Goal: Complete application form

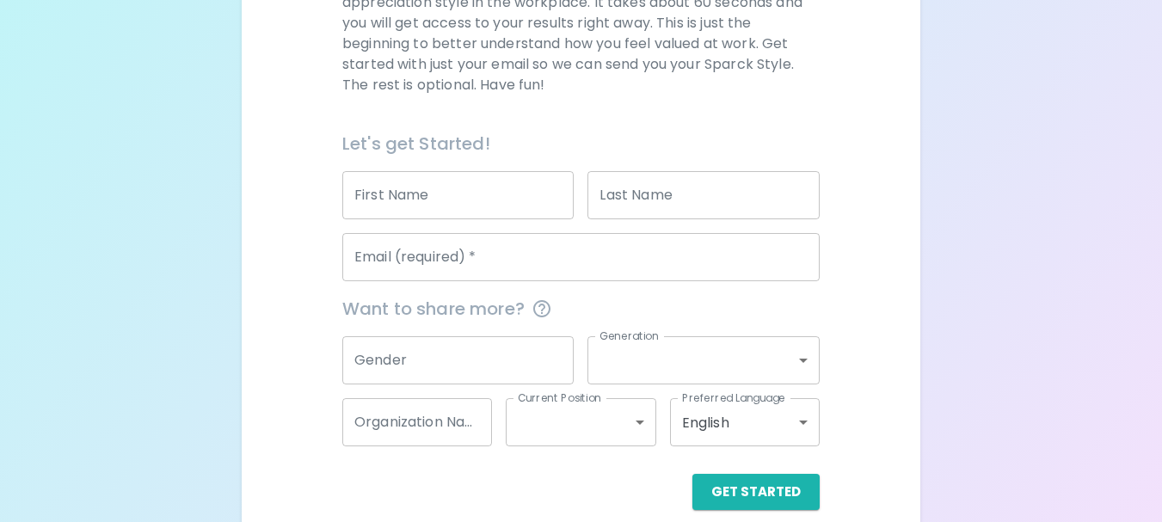
scroll to position [318, 0]
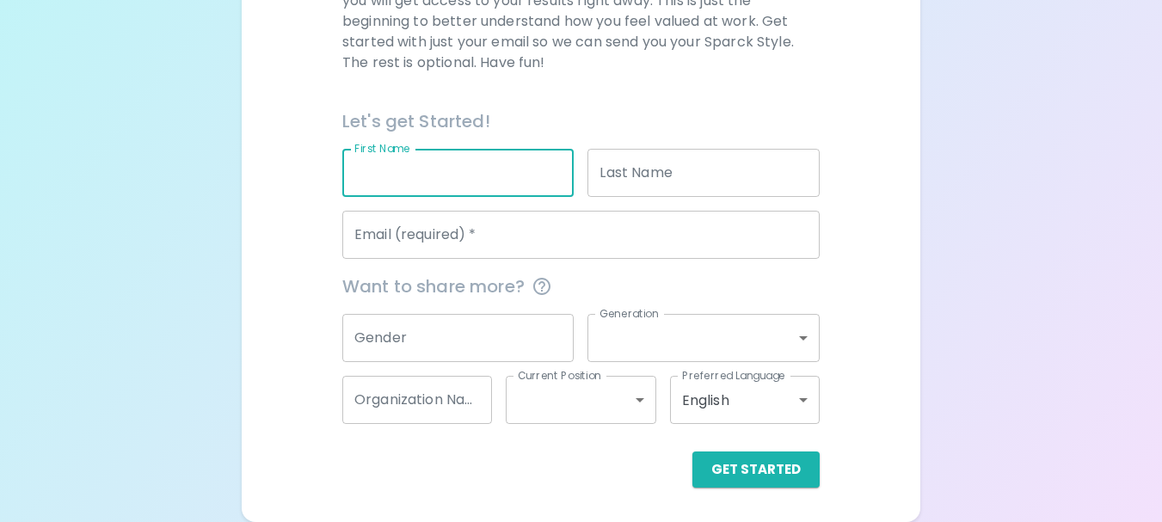
click at [422, 177] on input "First Name" at bounding box center [458, 173] width 232 height 48
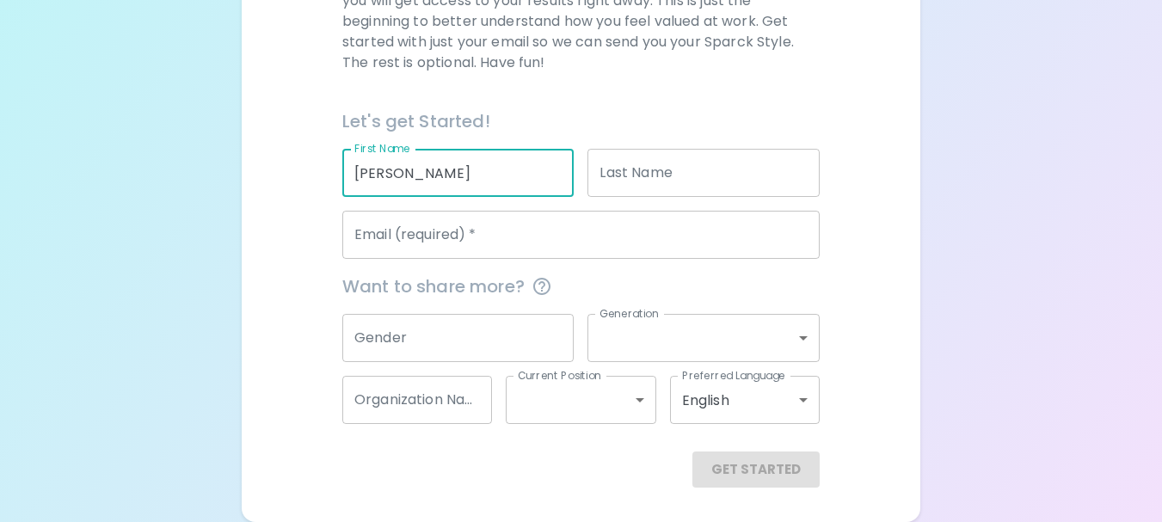
type input "[PERSON_NAME]"
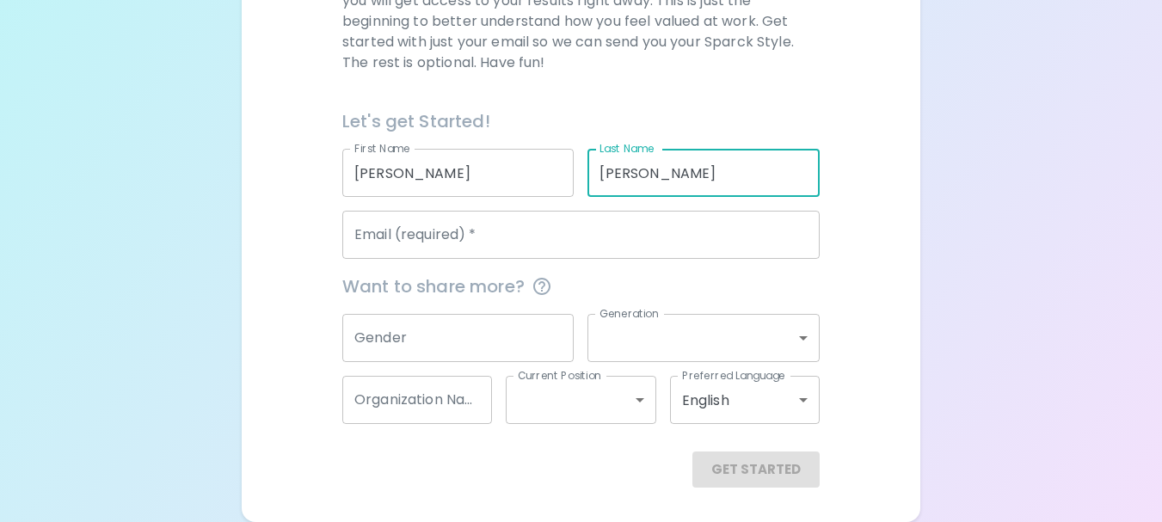
type input "[PERSON_NAME]"
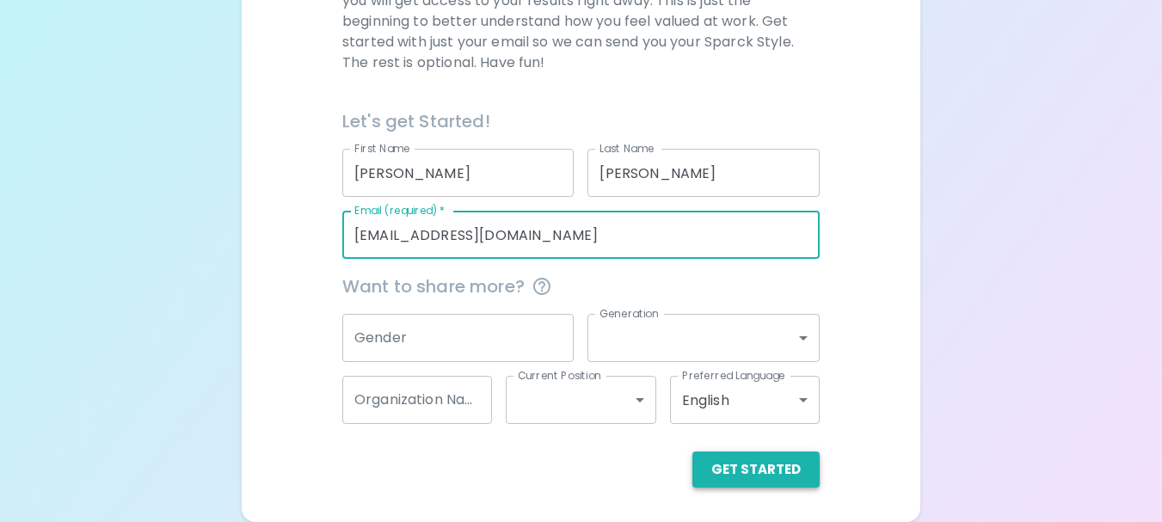
type input "[EMAIL_ADDRESS][DOMAIN_NAME]"
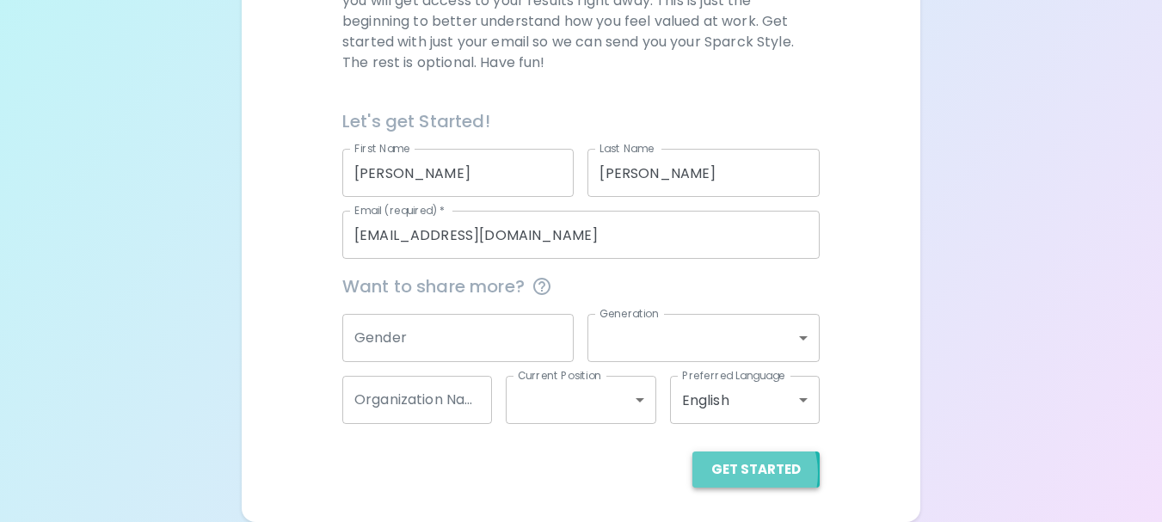
click at [737, 473] on button "Get Started" at bounding box center [756, 470] width 127 height 36
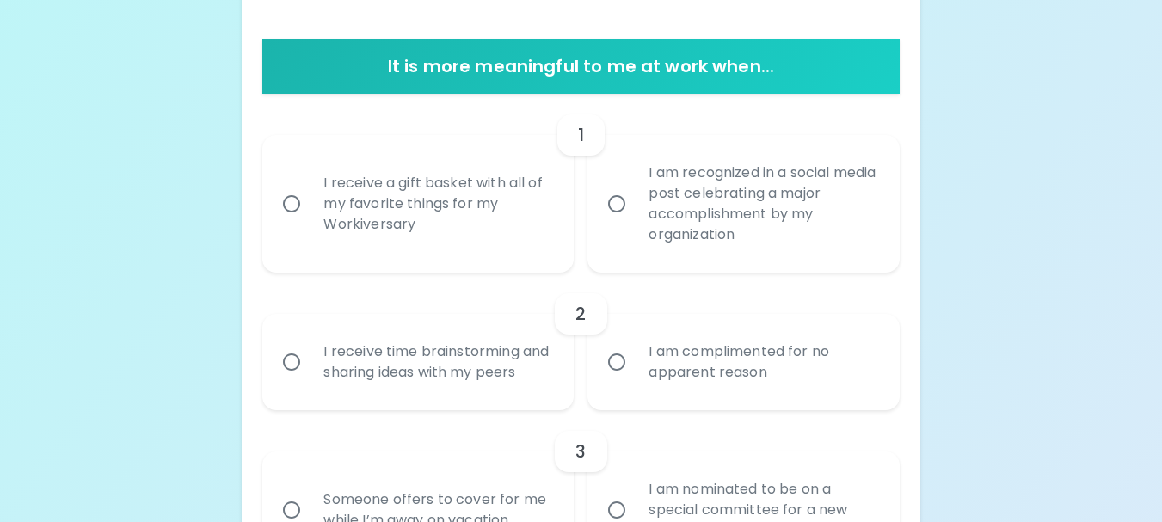
click at [296, 207] on input "I receive a gift basket with all of my favorite things for my Workiversary" at bounding box center [292, 204] width 36 height 36
radio input "true"
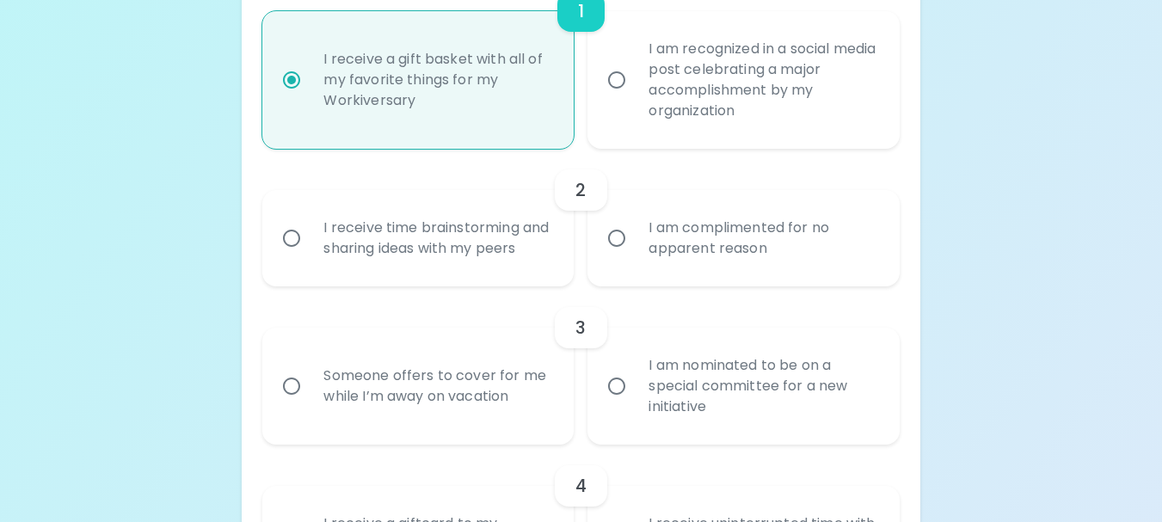
scroll to position [456, 0]
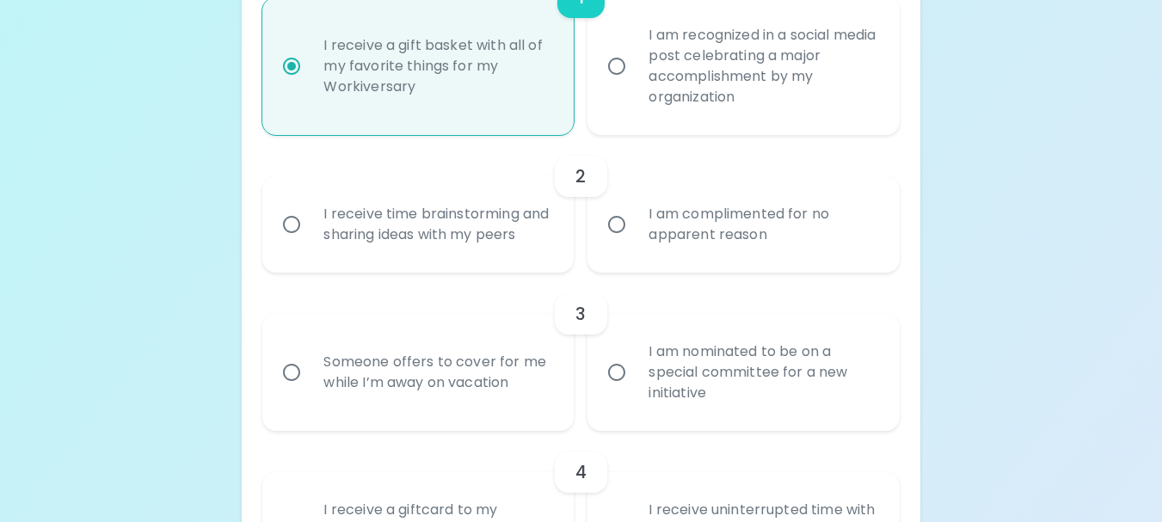
click at [351, 228] on div "I receive time brainstorming and sharing ideas with my peers" at bounding box center [437, 224] width 255 height 83
click at [310, 228] on input "I receive time brainstorming and sharing ideas with my peers" at bounding box center [292, 225] width 36 height 36
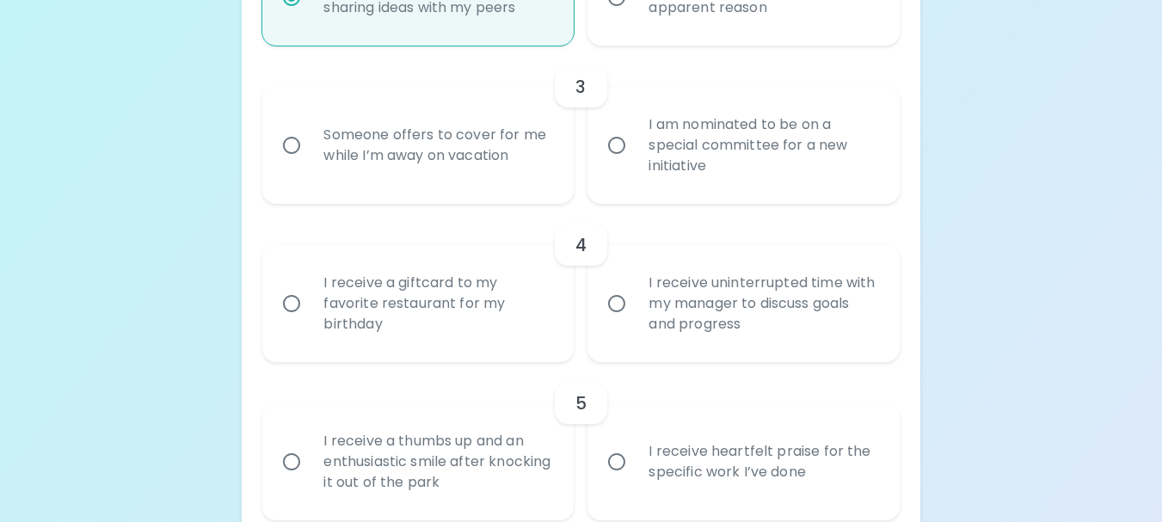
scroll to position [684, 0]
radio input "true"
click at [362, 157] on div "Someone offers to cover for me while I’m away on vacation" at bounding box center [437, 144] width 255 height 83
click at [310, 157] on input "Someone offers to cover for me while I’m away on vacation" at bounding box center [292, 144] width 36 height 36
radio input "false"
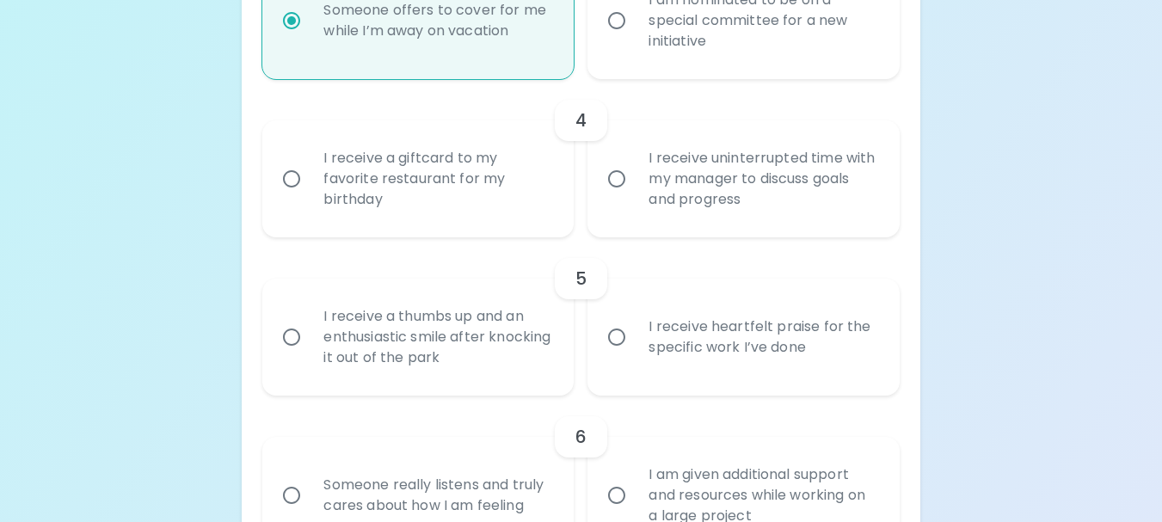
scroll to position [822, 0]
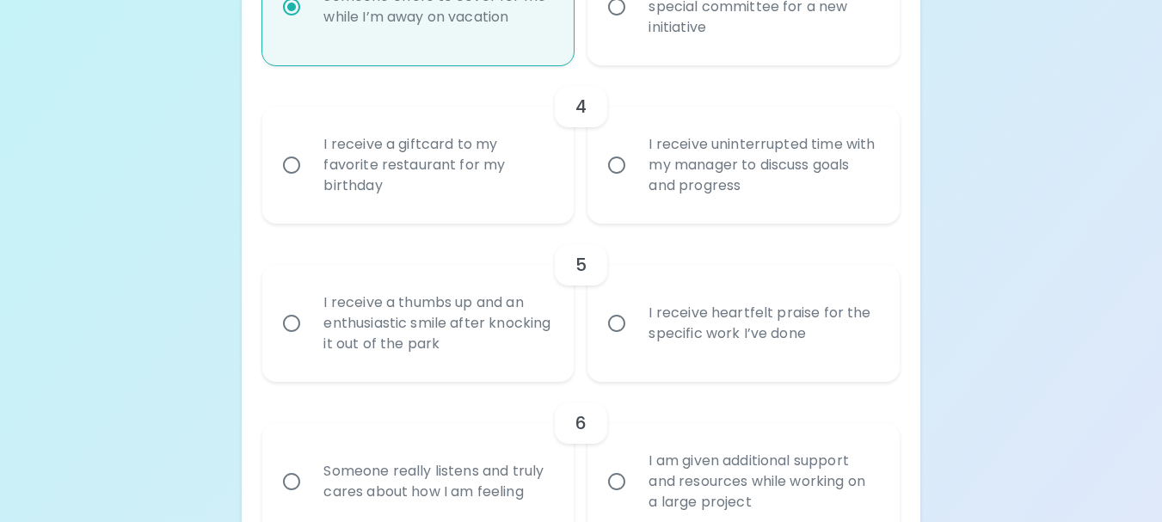
radio input "true"
click at [348, 181] on div "I receive a giftcard to my favorite restaurant for my birthday" at bounding box center [437, 165] width 255 height 103
click at [310, 181] on input "I receive a giftcard to my favorite restaurant for my birthday" at bounding box center [292, 165] width 36 height 36
radio input "false"
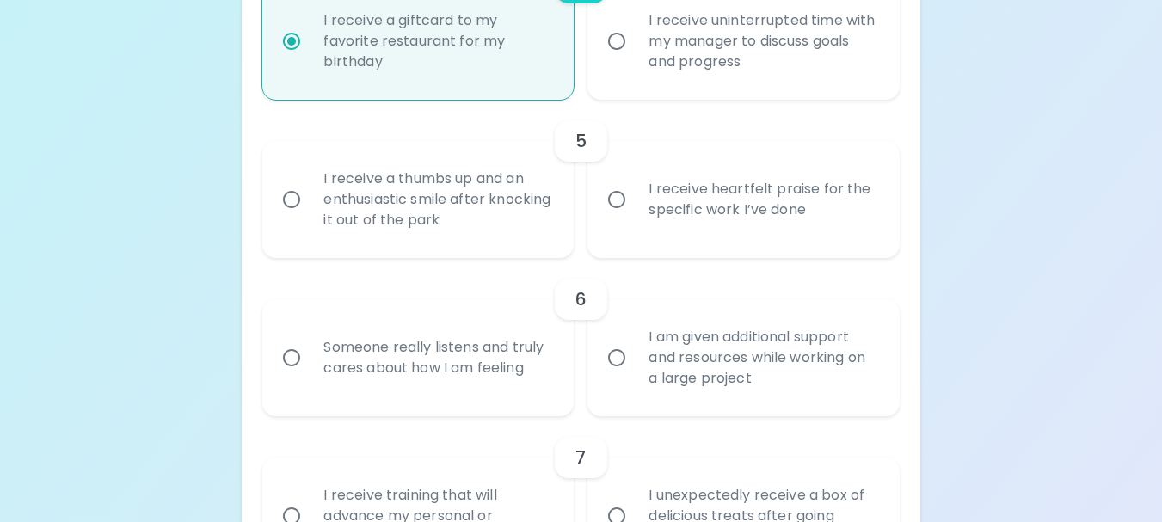
scroll to position [959, 0]
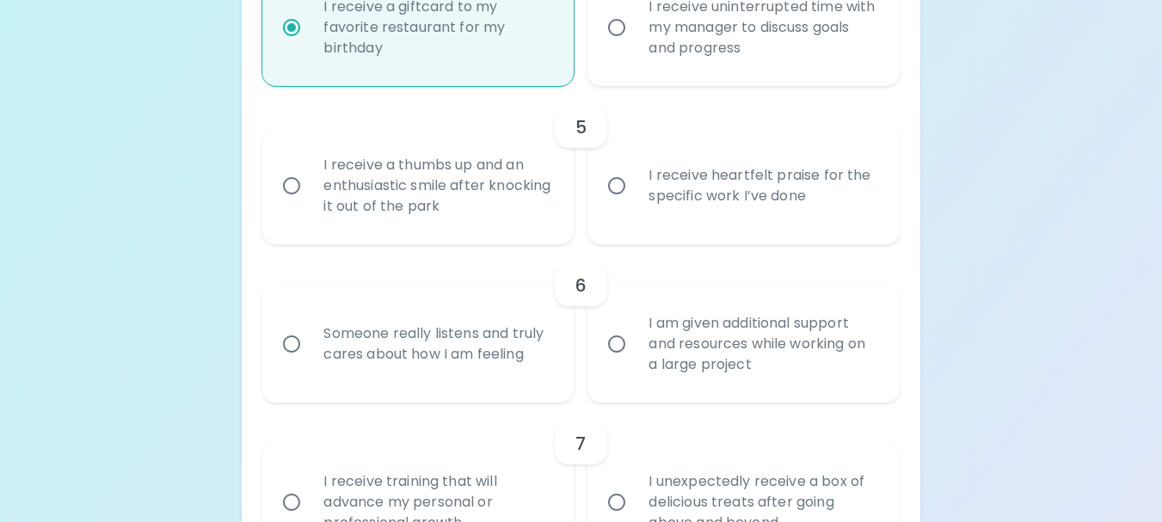
radio input "true"
click at [619, 204] on input "I receive heartfelt praise for the specific work I’ve done" at bounding box center [617, 186] width 36 height 36
radio input "false"
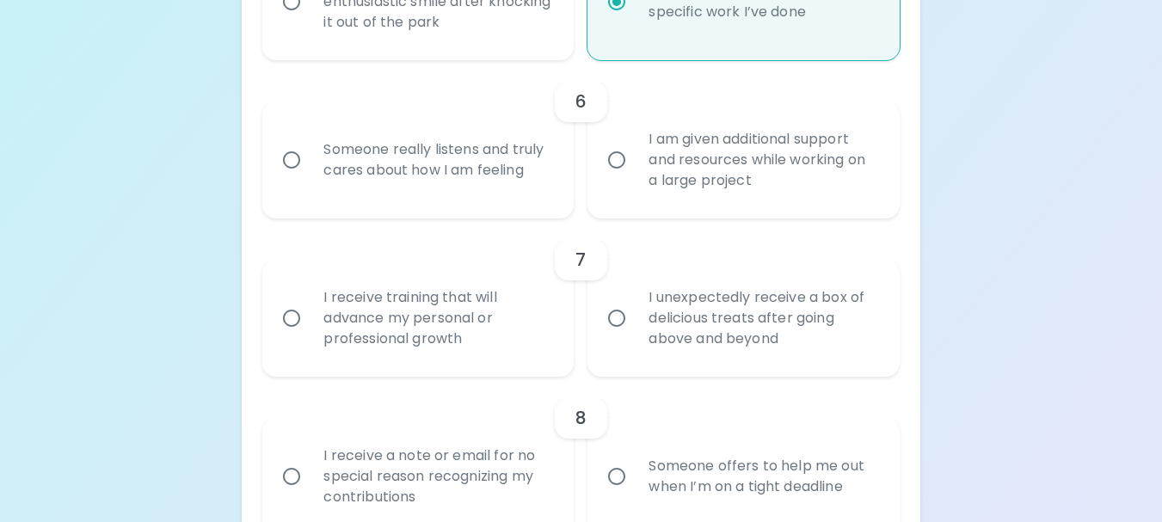
scroll to position [1144, 0]
radio input "true"
click at [434, 182] on div "Someone really listens and truly cares about how I am feeling" at bounding box center [437, 159] width 255 height 83
click at [310, 177] on input "Someone really listens and truly cares about how I am feeling" at bounding box center [292, 159] width 36 height 36
radio input "false"
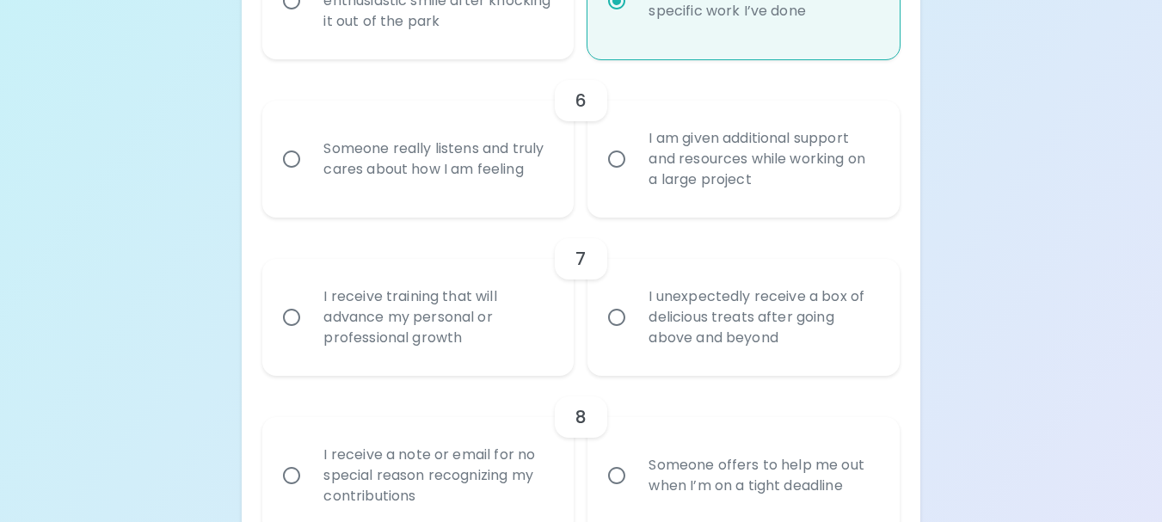
radio input "false"
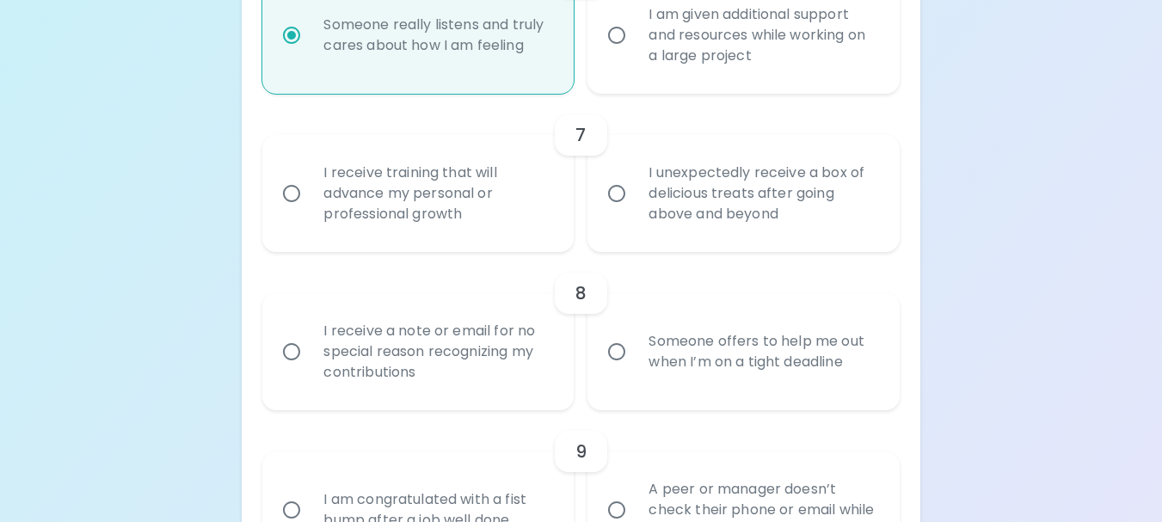
scroll to position [1282, 0]
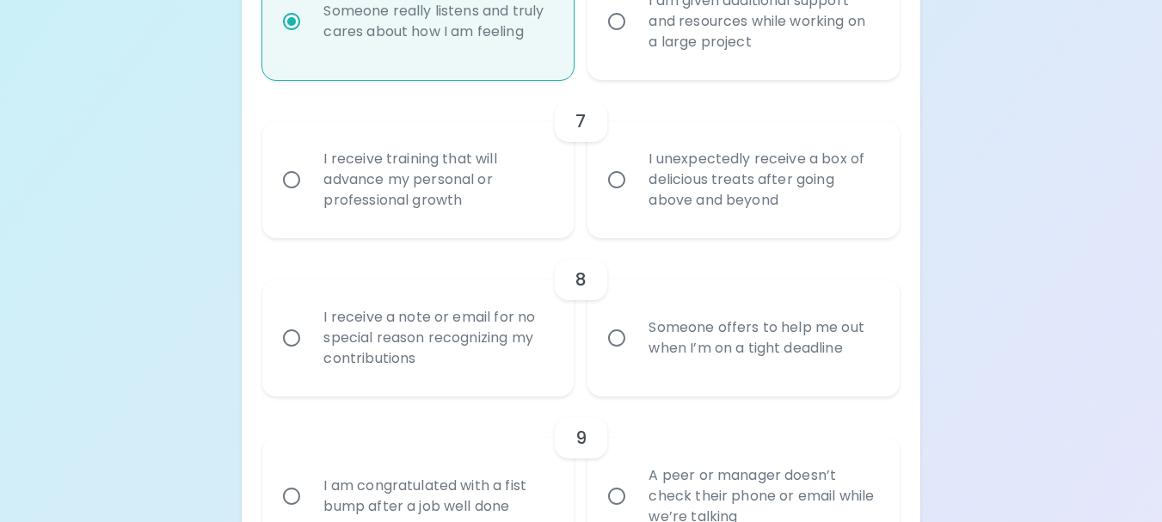
radio input "true"
click at [414, 194] on div "I receive training that will advance my personal or professional growth" at bounding box center [437, 179] width 255 height 103
click at [310, 194] on input "I receive training that will advance my personal or professional growth" at bounding box center [292, 180] width 36 height 36
radio input "false"
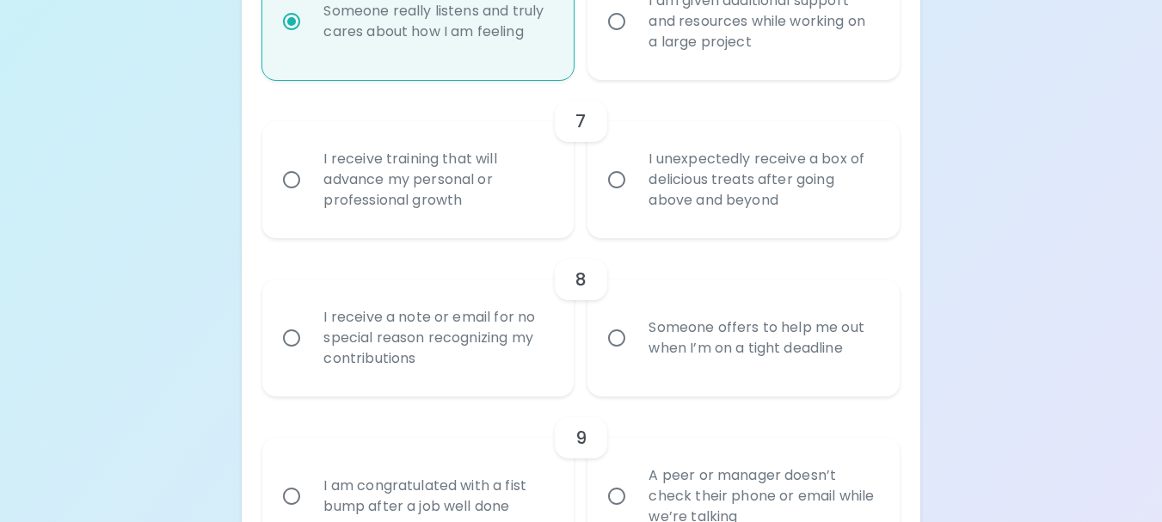
radio input "false"
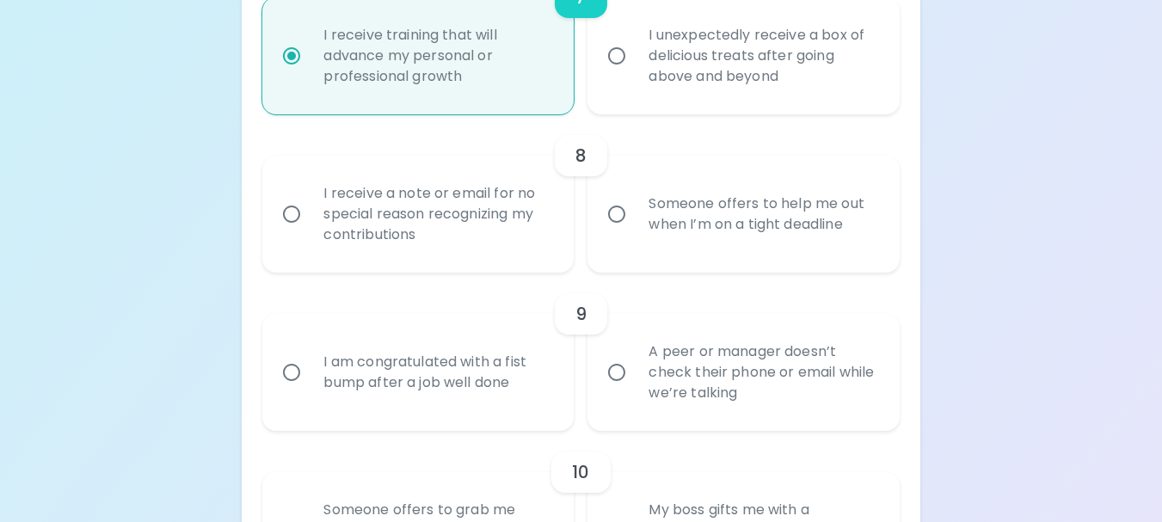
scroll to position [1420, 0]
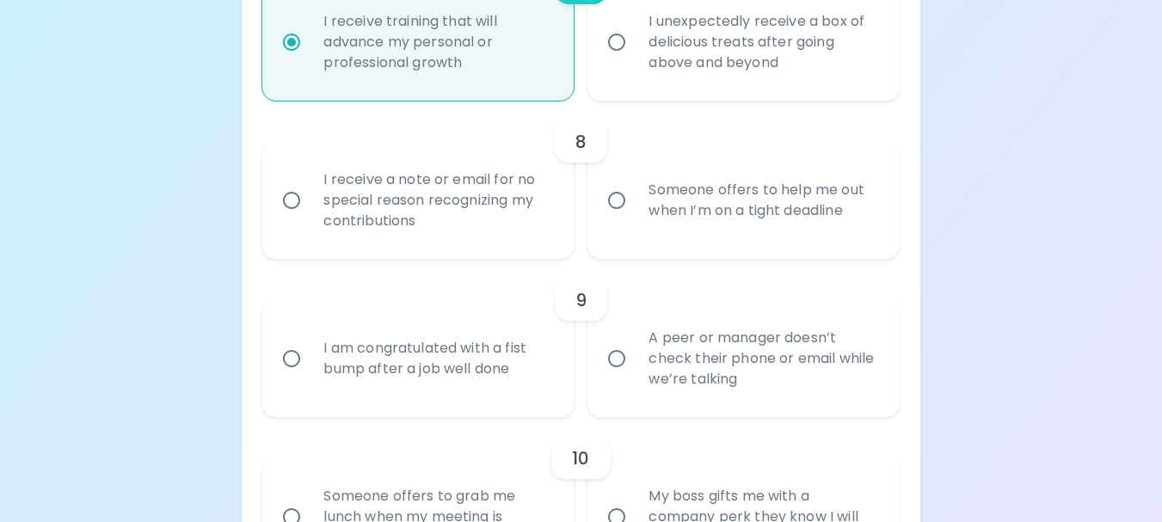
radio input "true"
click at [632, 219] on input "Someone offers to help me out when I’m on a tight deadline" at bounding box center [617, 200] width 36 height 36
radio input "false"
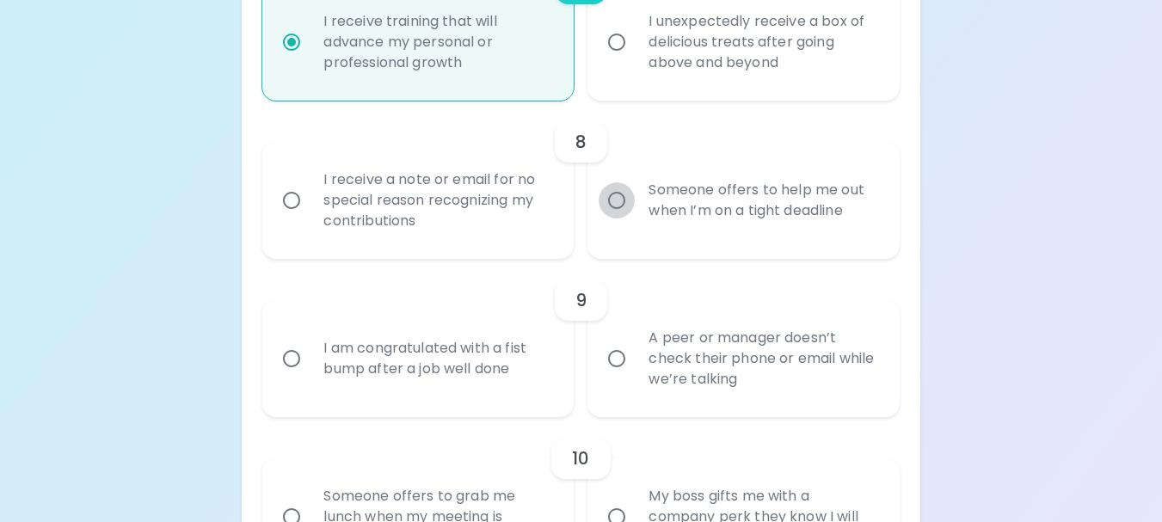
radio input "false"
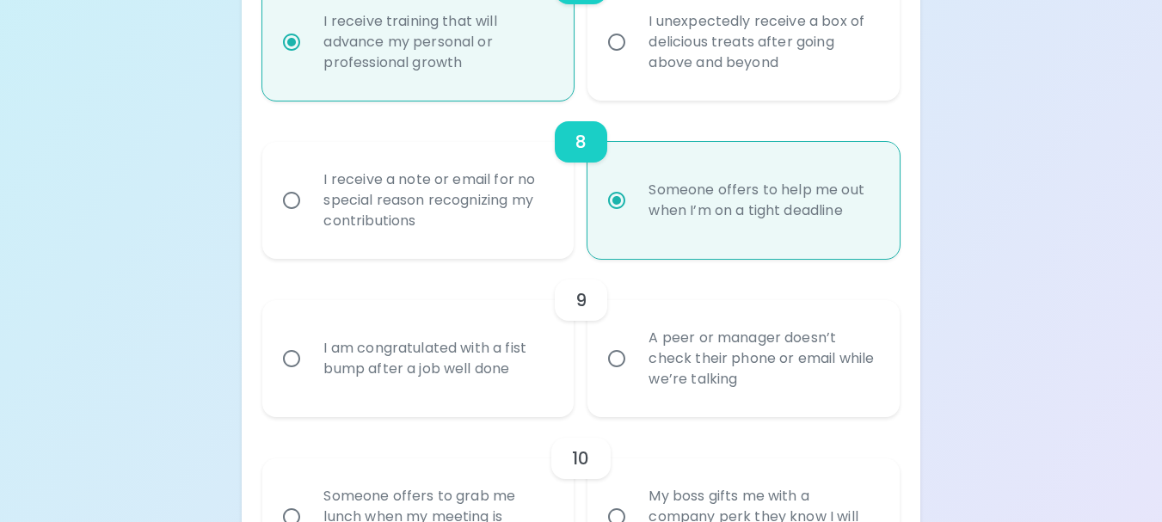
scroll to position [1557, 0]
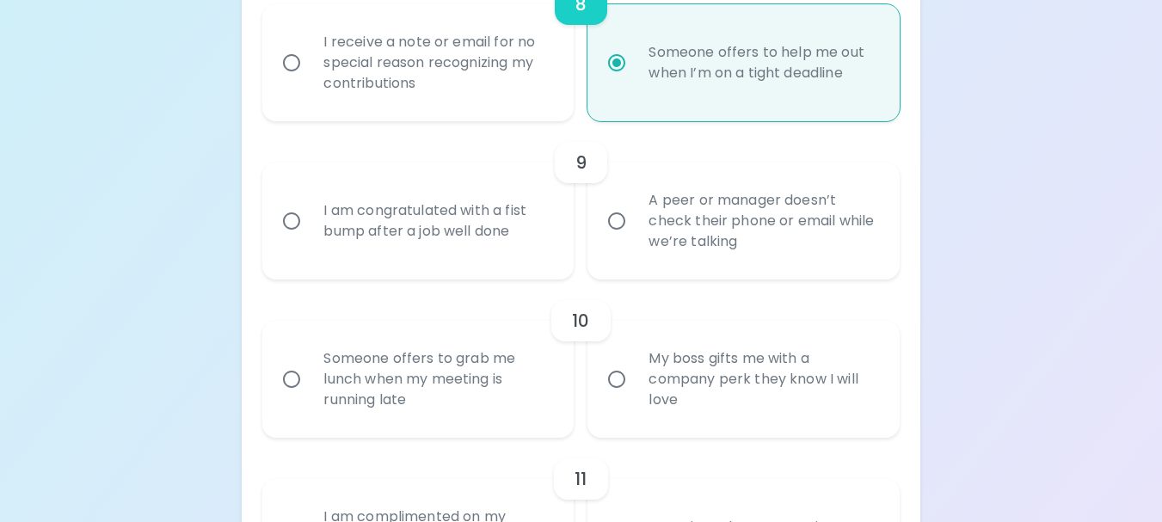
radio input "true"
click at [629, 239] on input "A peer or manager doesn’t check their phone or email while we’re talking" at bounding box center [617, 221] width 36 height 36
radio input "false"
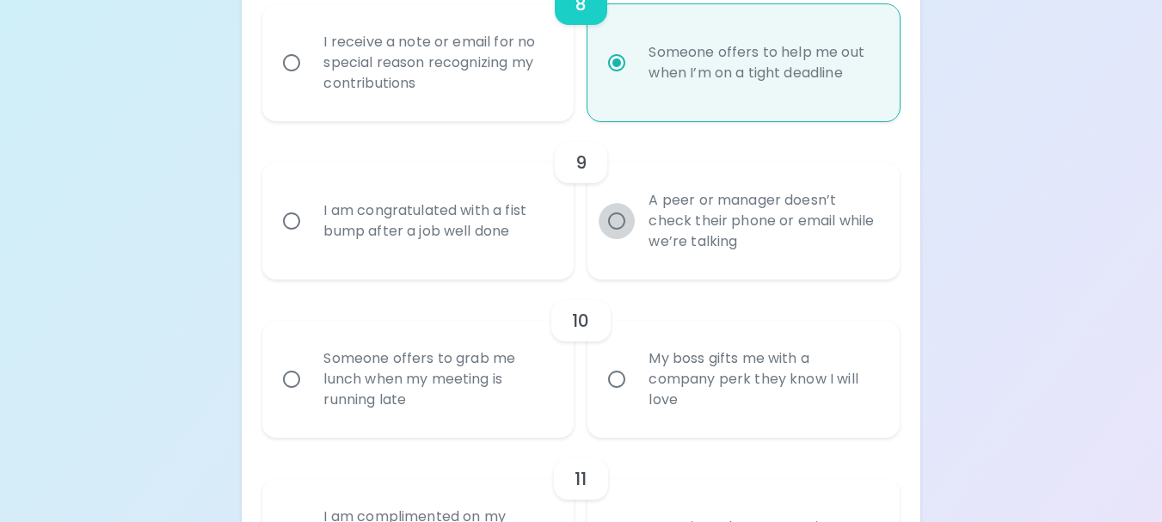
radio input "false"
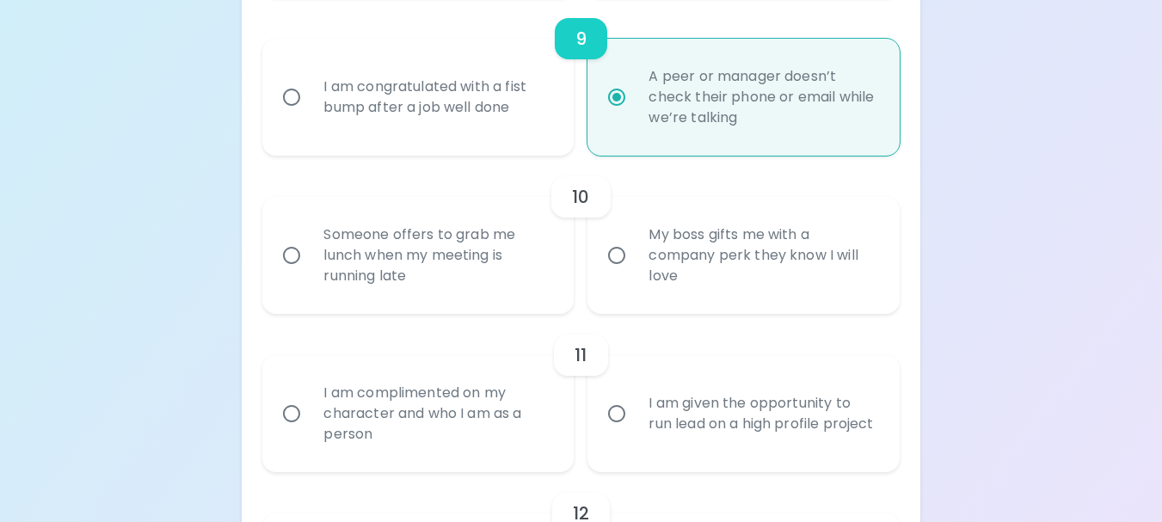
scroll to position [1695, 0]
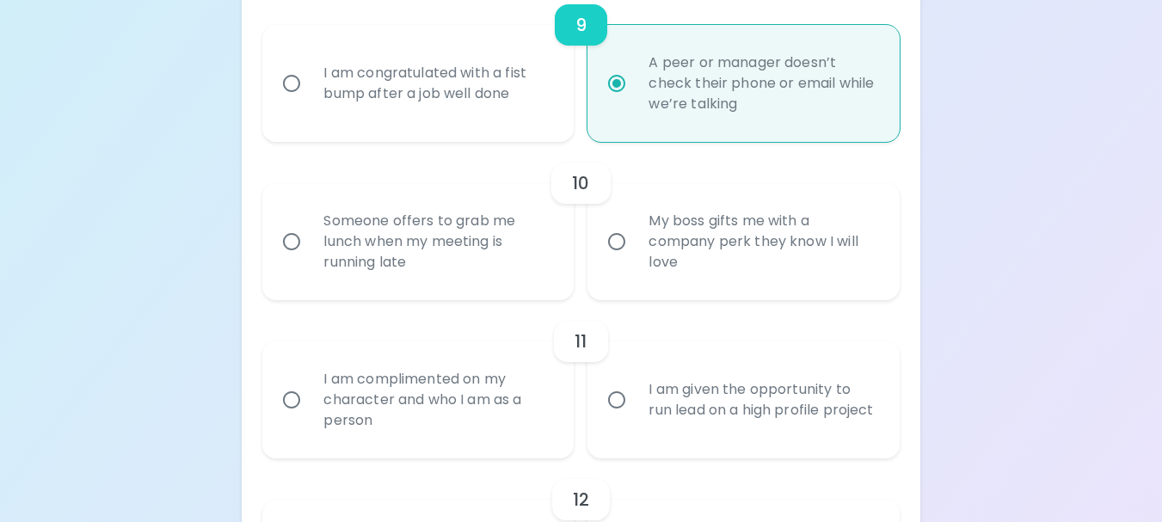
radio input "true"
click at [397, 273] on div "Someone offers to grab me lunch when my meeting is running late" at bounding box center [437, 241] width 255 height 103
click at [310, 260] on input "Someone offers to grab me lunch when my meeting is running late" at bounding box center [292, 242] width 36 height 36
radio input "false"
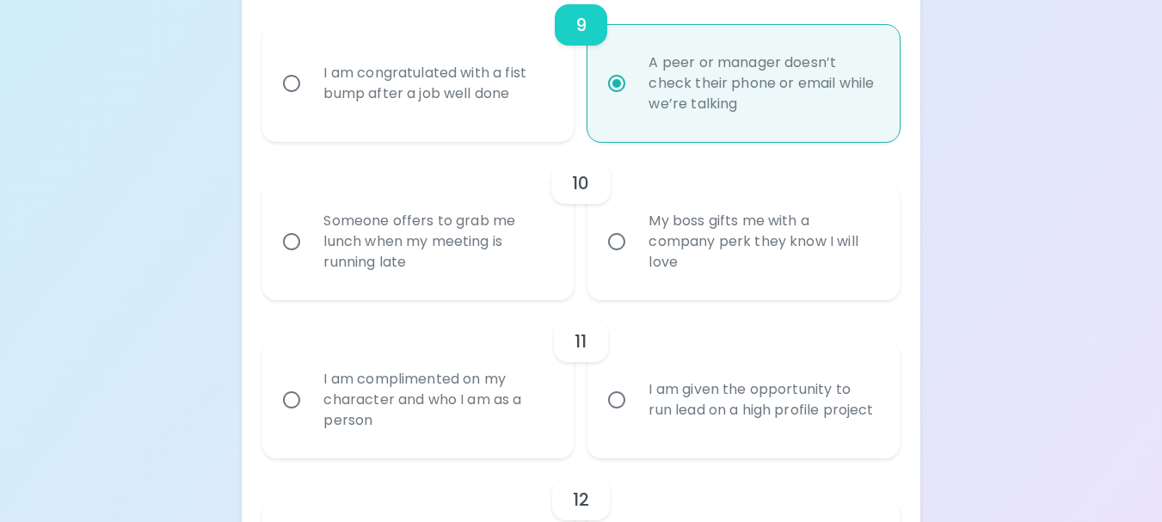
radio input "false"
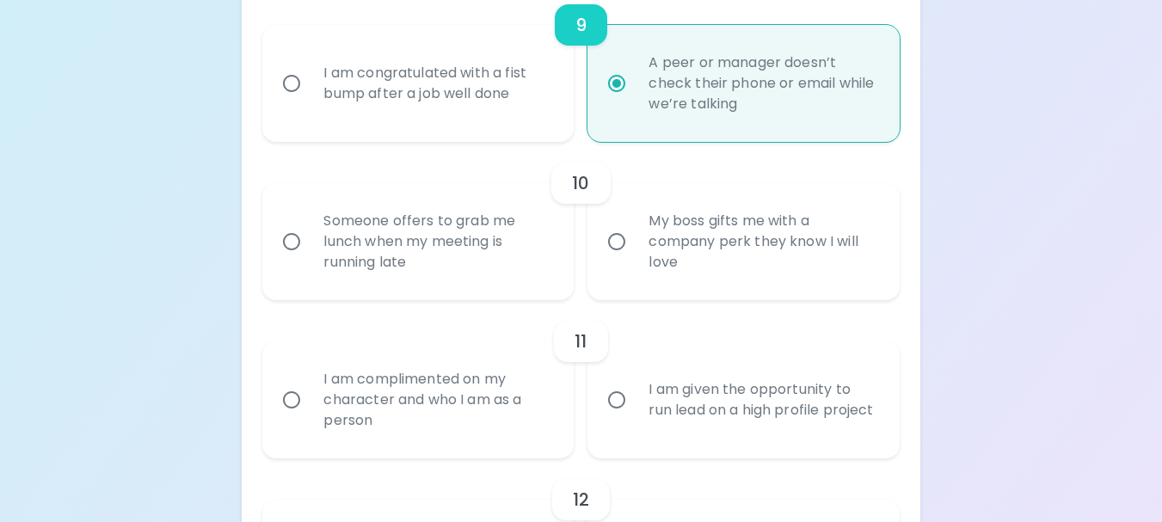
radio input "false"
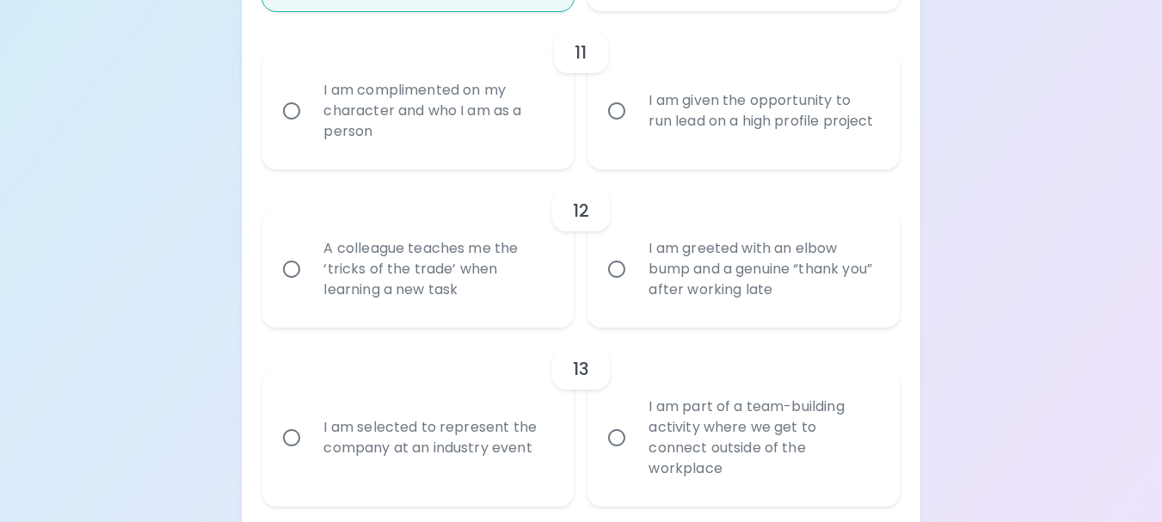
scroll to position [1985, 0]
radio input "true"
click at [447, 129] on div "I am complimented on my character and who I am as a person" at bounding box center [437, 110] width 255 height 103
click at [310, 128] on input "I am complimented on my character and who I am as a person" at bounding box center [292, 110] width 36 height 36
radio input "false"
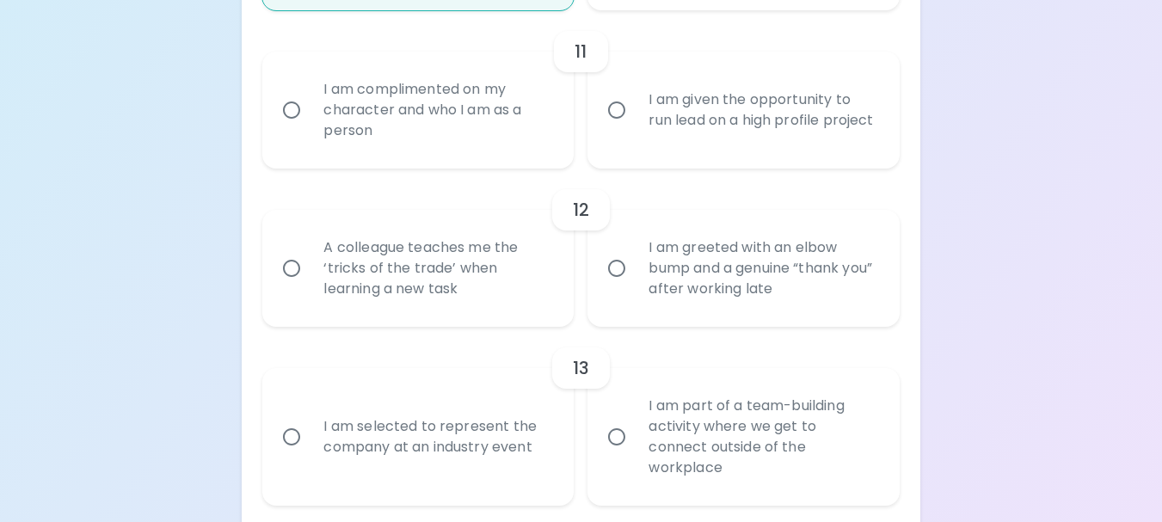
radio input "false"
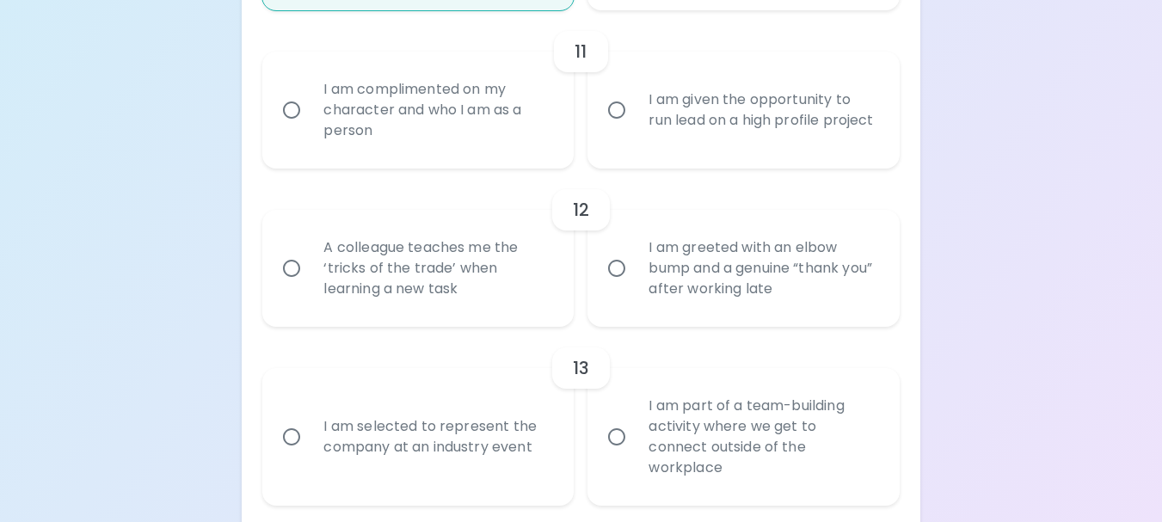
radio input "false"
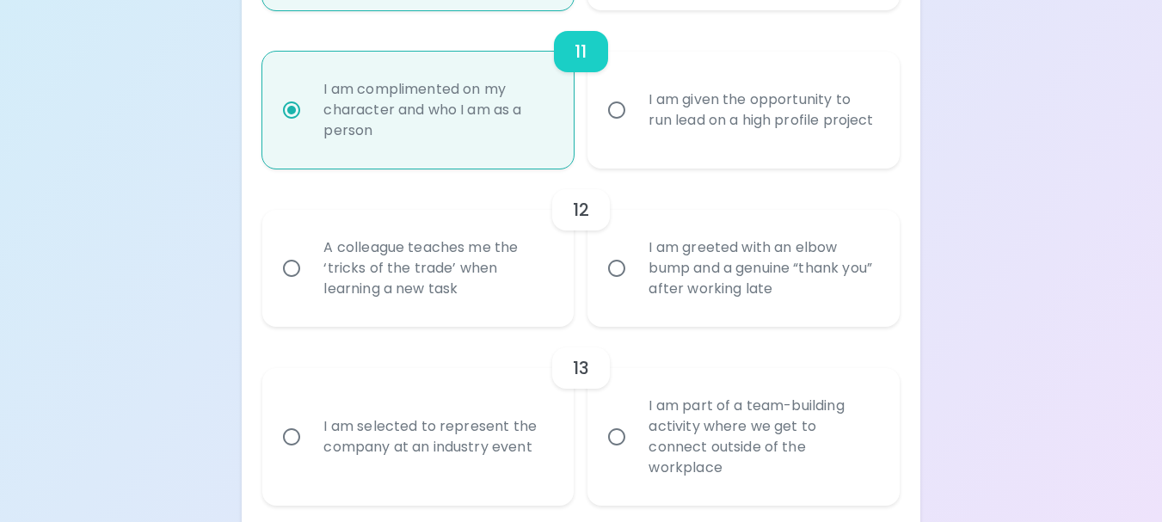
scroll to position [2123, 0]
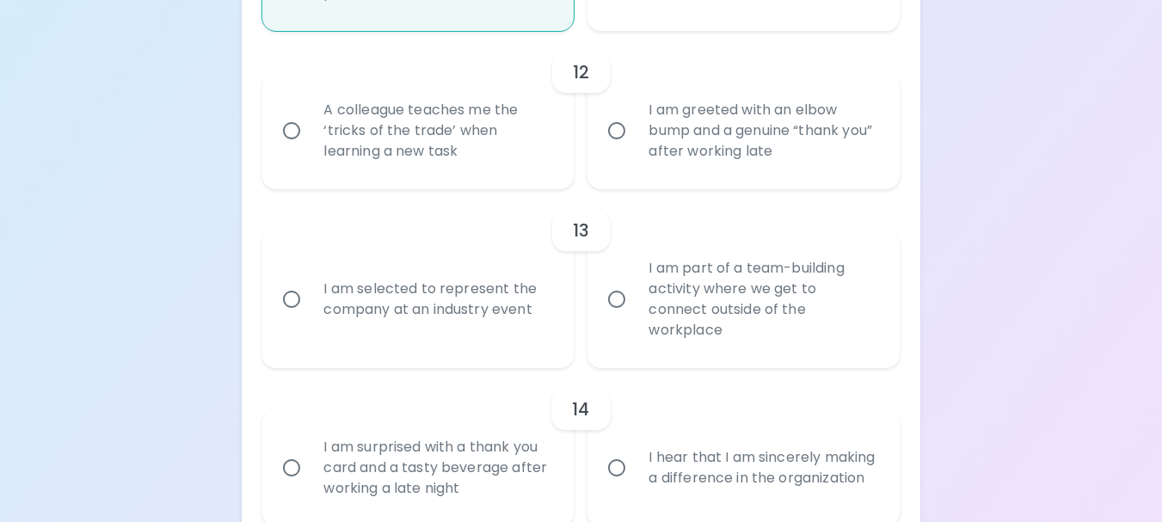
radio input "true"
click at [438, 157] on div "A colleague teaches me the ‘tricks of the trade’ when learning a new task" at bounding box center [437, 130] width 255 height 103
click at [310, 149] on input "A colleague teaches me the ‘tricks of the trade’ when learning a new task" at bounding box center [292, 131] width 36 height 36
radio input "false"
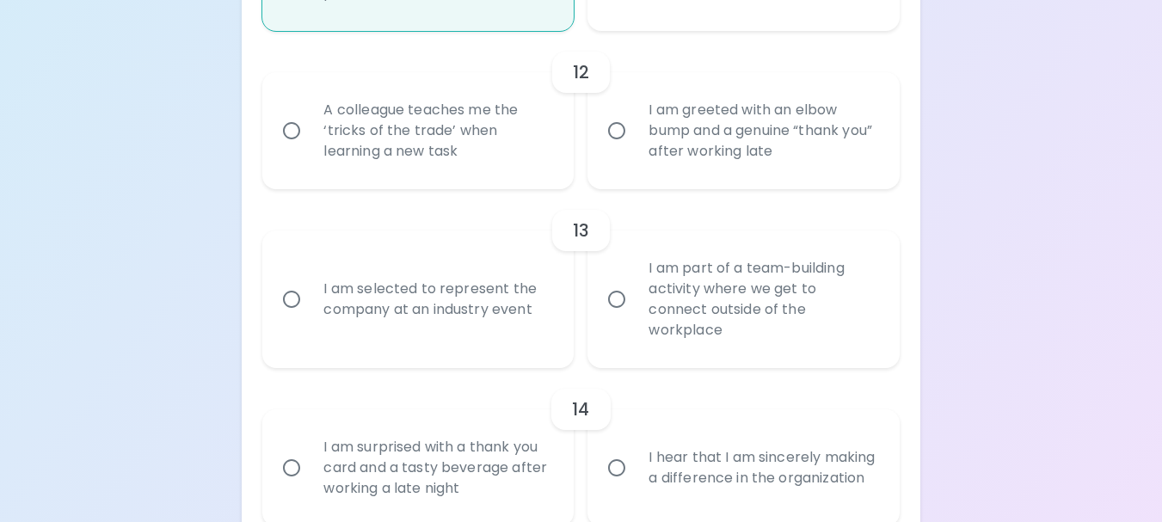
radio input "false"
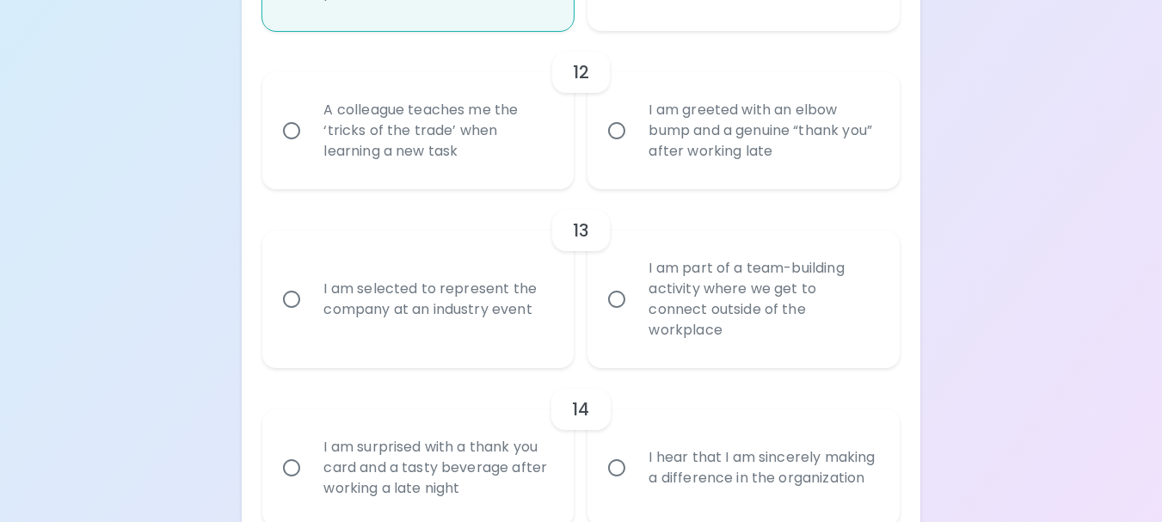
radio input "false"
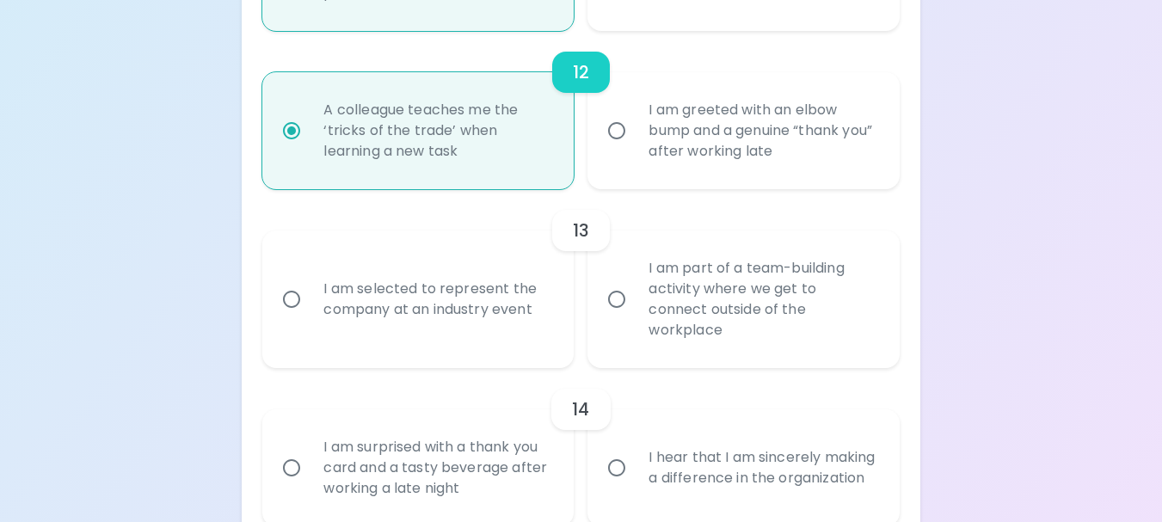
scroll to position [2260, 0]
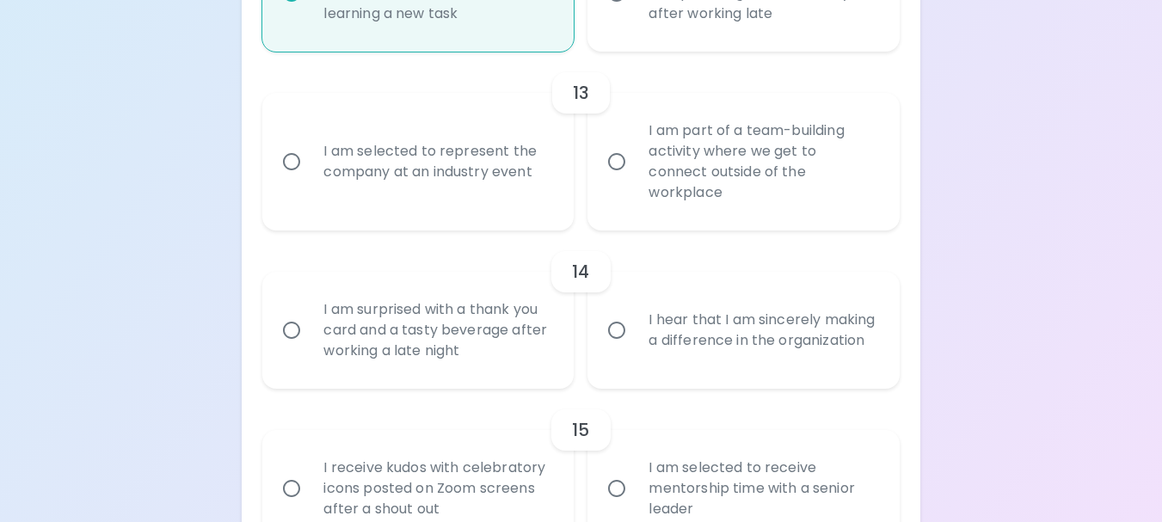
radio input "true"
click at [460, 182] on div "I am selected to represent the company at an industry event" at bounding box center [437, 161] width 255 height 83
click at [310, 180] on input "I am selected to represent the company at an industry event" at bounding box center [292, 162] width 36 height 36
radio input "false"
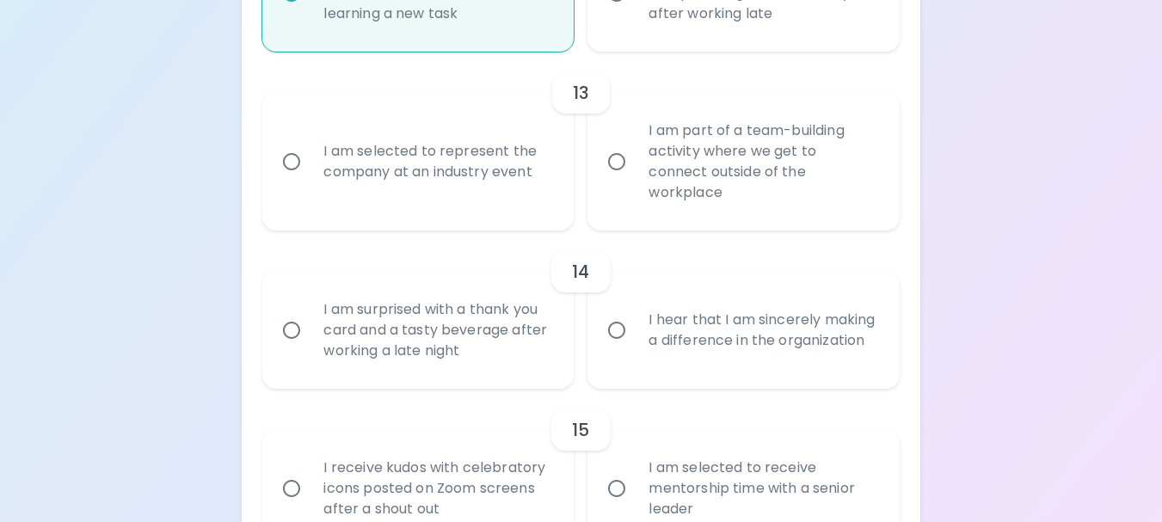
radio input "false"
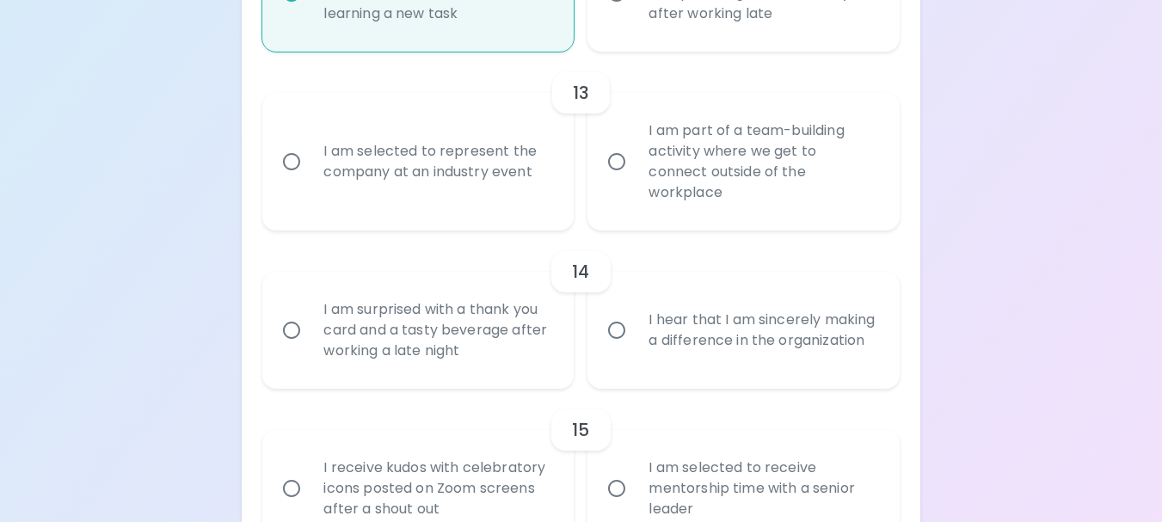
radio input "false"
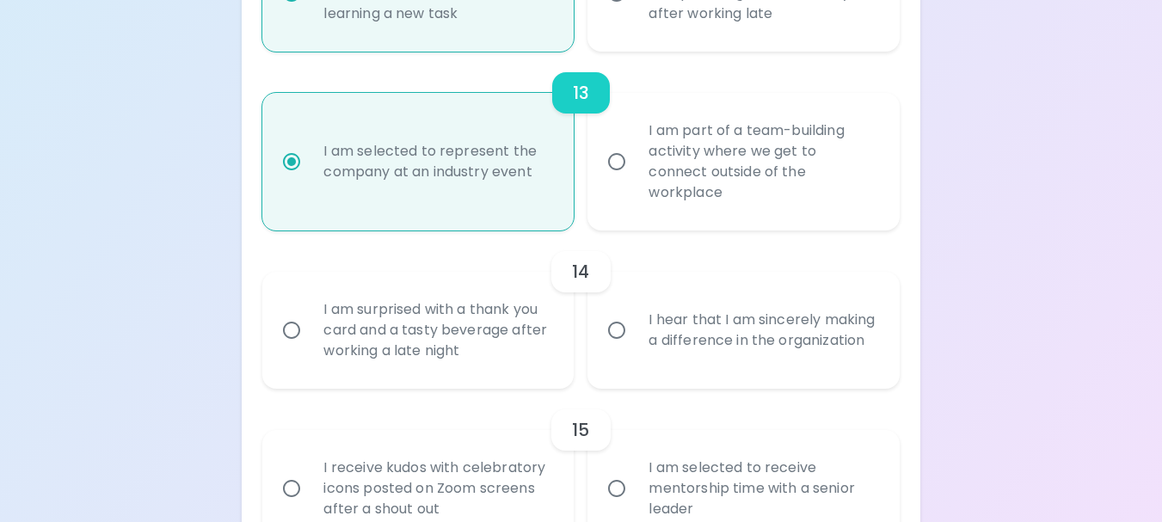
scroll to position [2390, 0]
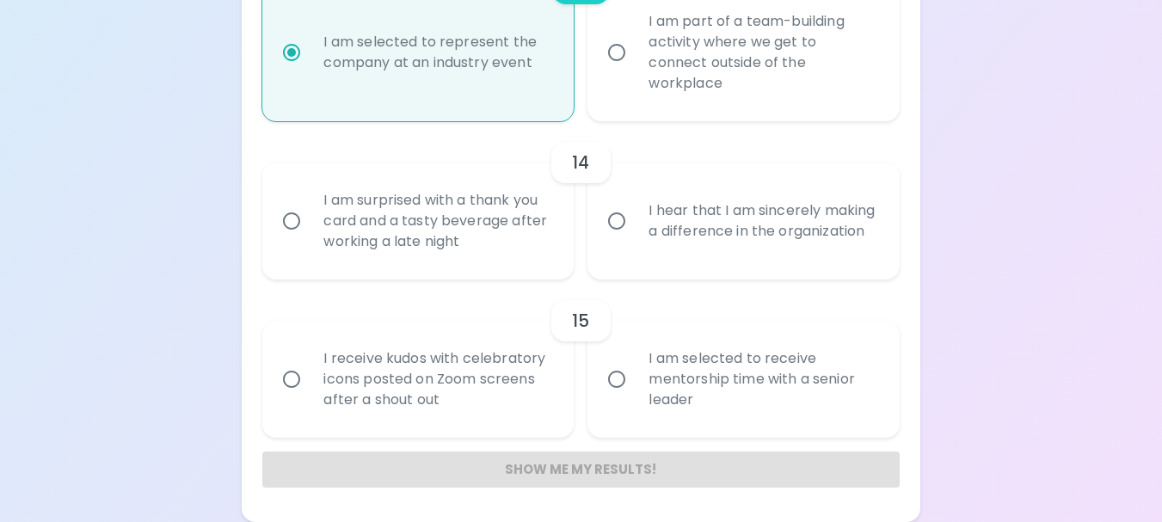
radio input "true"
click at [645, 244] on div "I hear that I am sincerely making a difference in the organization" at bounding box center [762, 221] width 255 height 83
click at [635, 239] on input "I hear that I am sincerely making a difference in the organization" at bounding box center [617, 221] width 36 height 36
radio input "false"
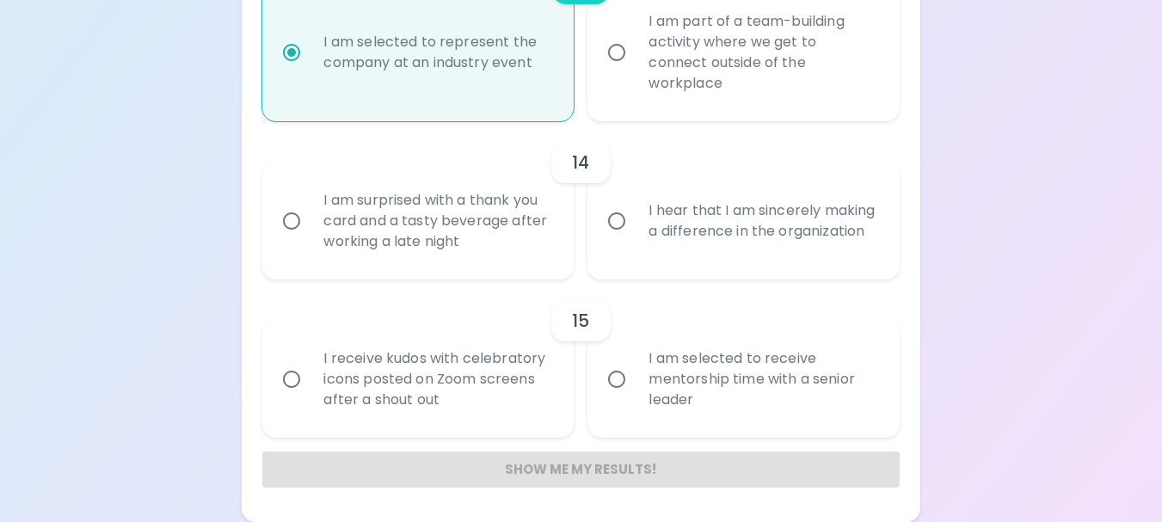
radio input "false"
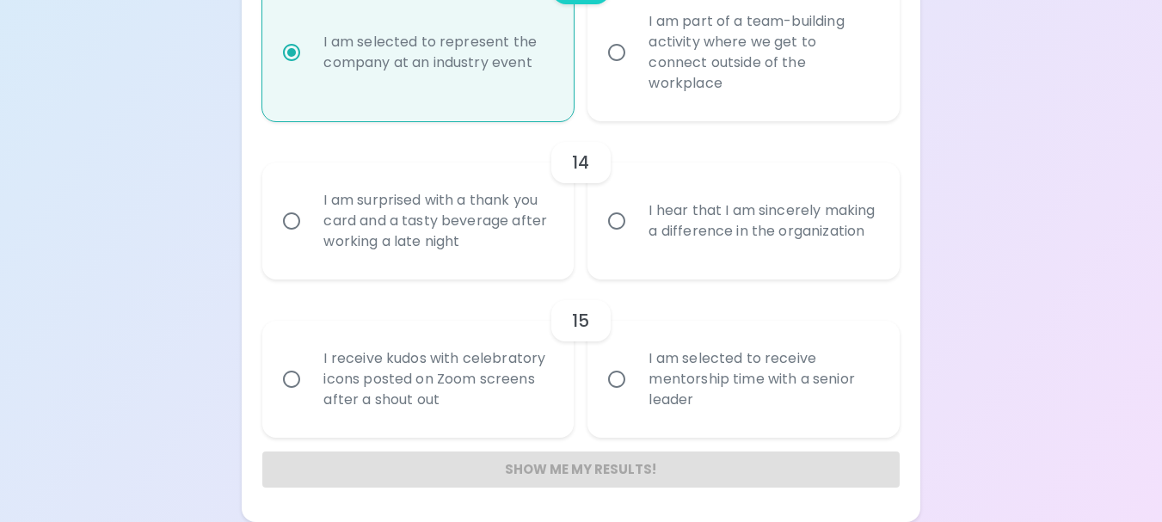
radio input "false"
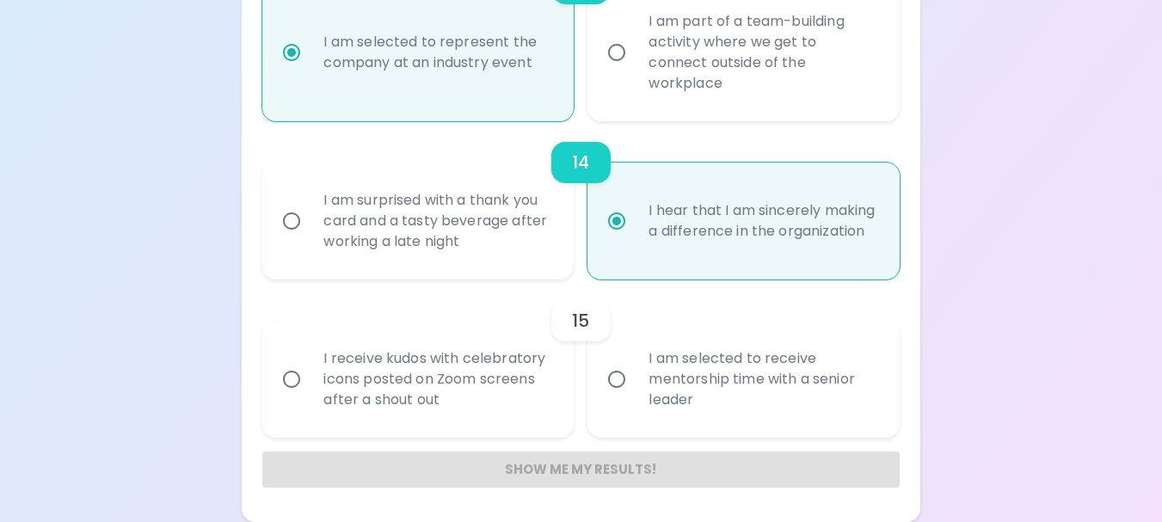
radio input "true"
click at [755, 403] on div "I am selected to receive mentorship time with a senior leader" at bounding box center [762, 379] width 255 height 103
click at [635, 398] on input "I am selected to receive mentorship time with a senior leader" at bounding box center [617, 379] width 36 height 36
radio input "false"
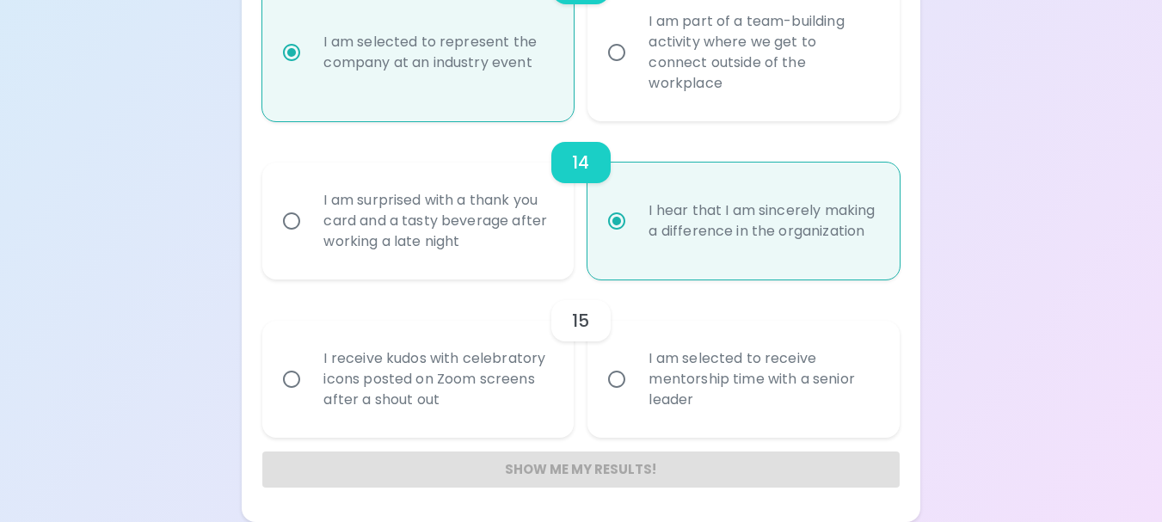
radio input "false"
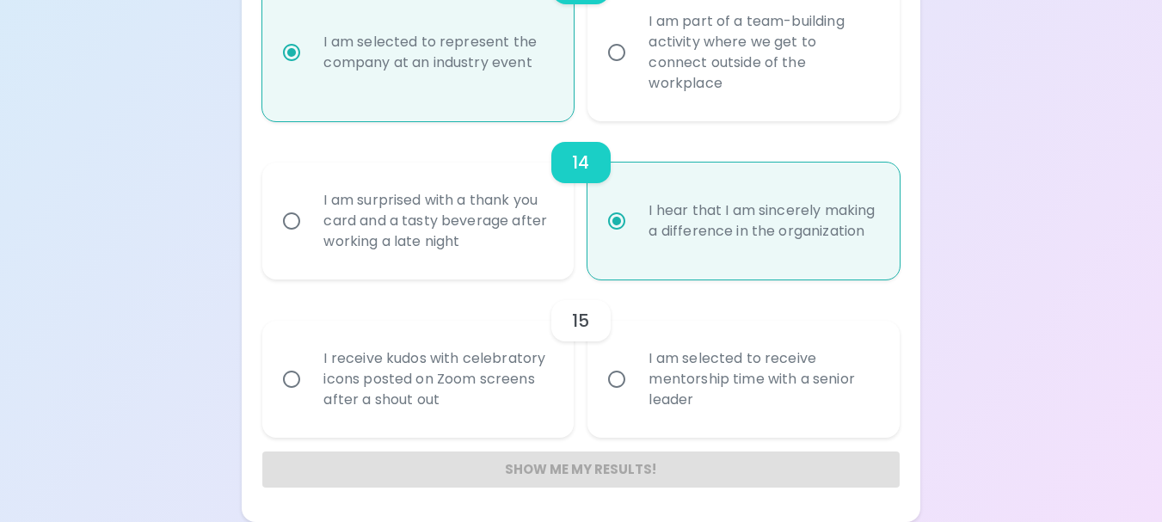
radio input "false"
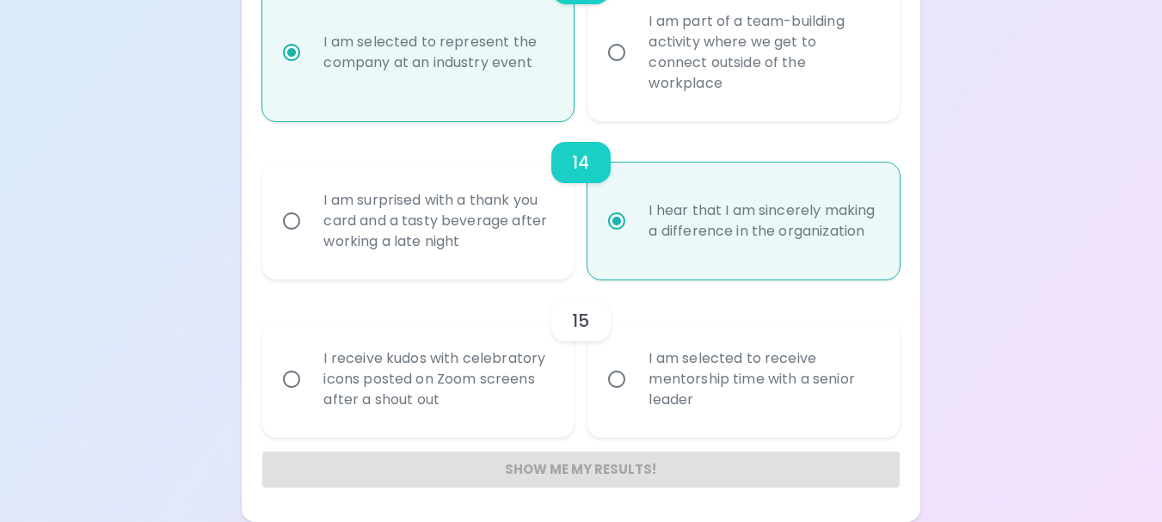
radio input "false"
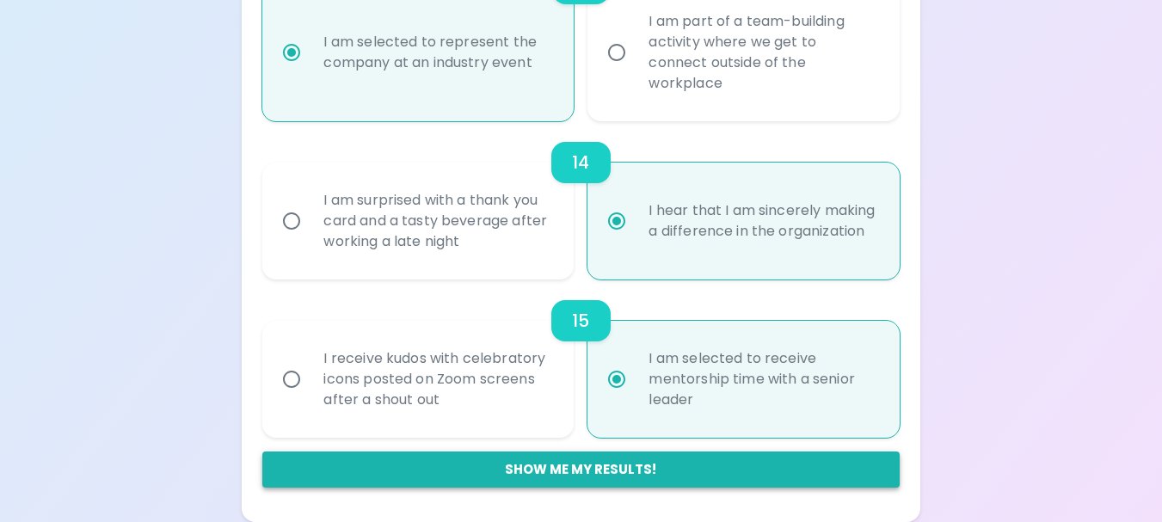
radio input "true"
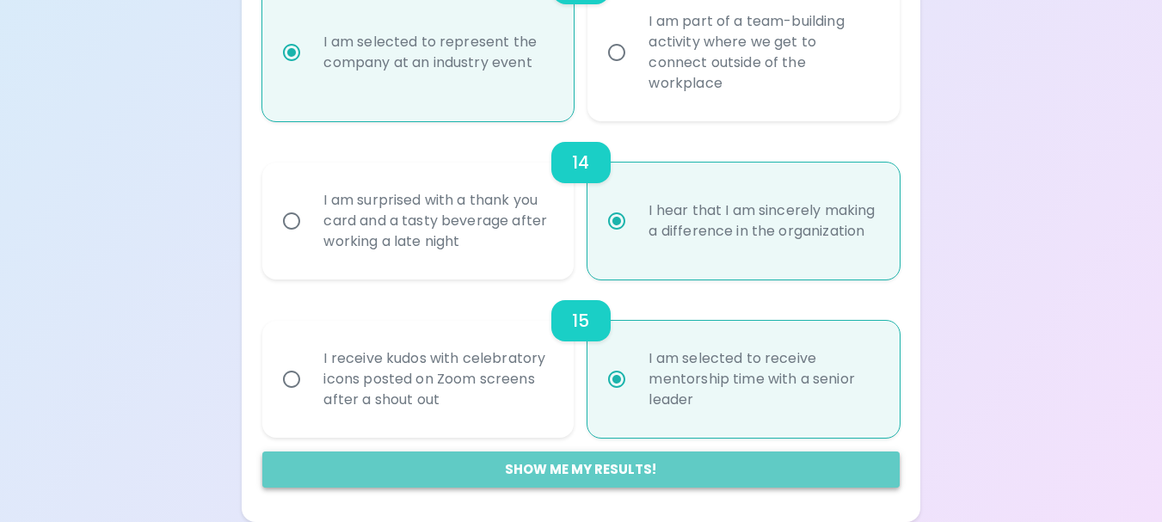
click at [689, 468] on button "Show me my results!" at bounding box center [580, 470] width 637 height 36
radio input "false"
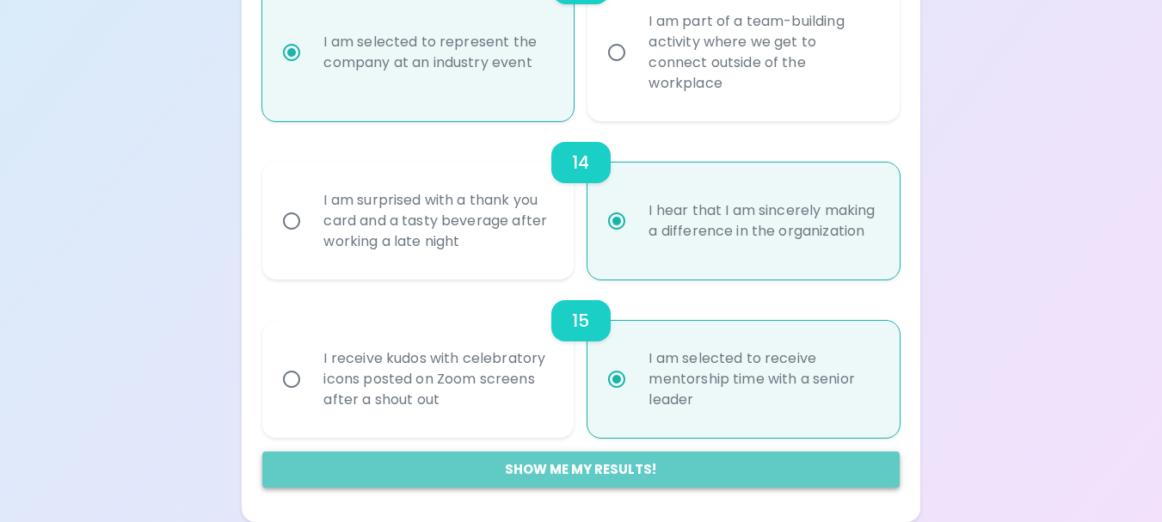
radio input "false"
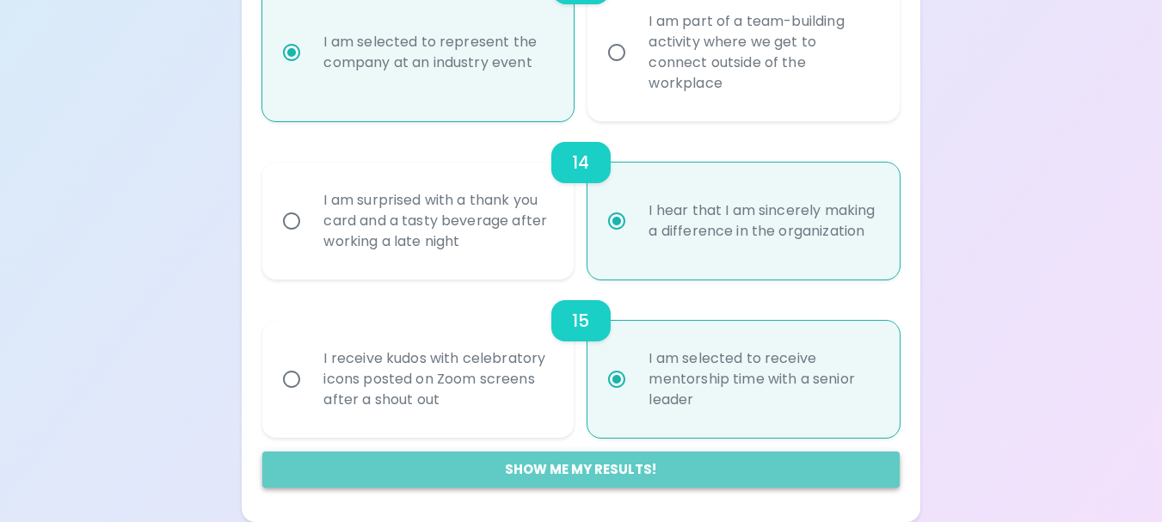
radio input "false"
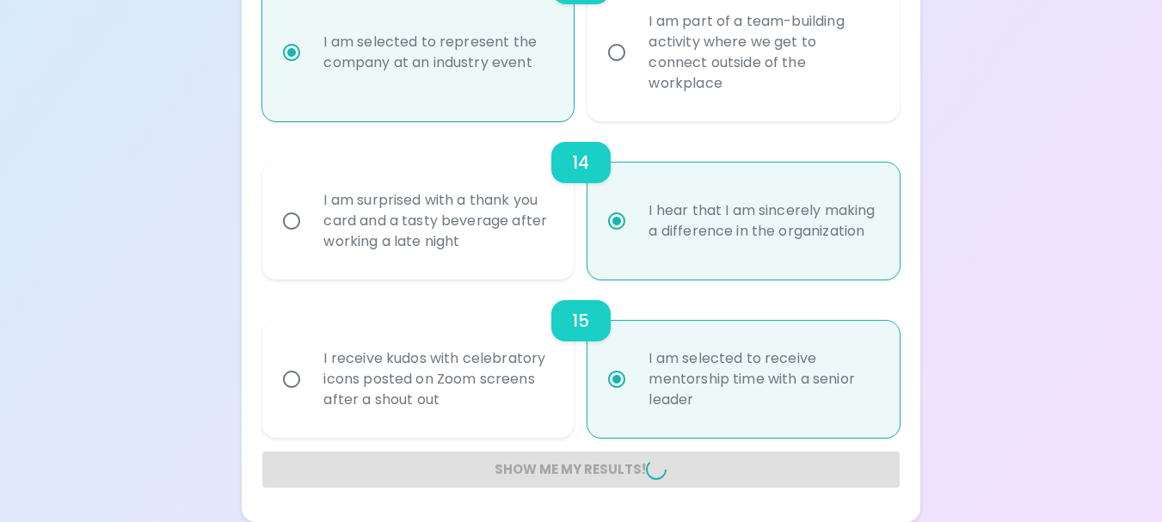
radio input "false"
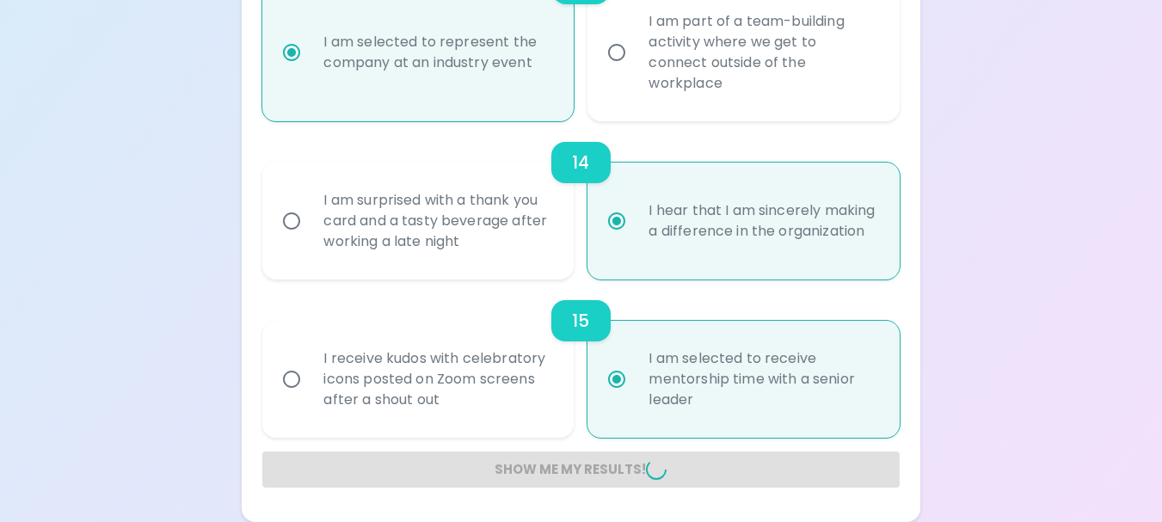
radio input "false"
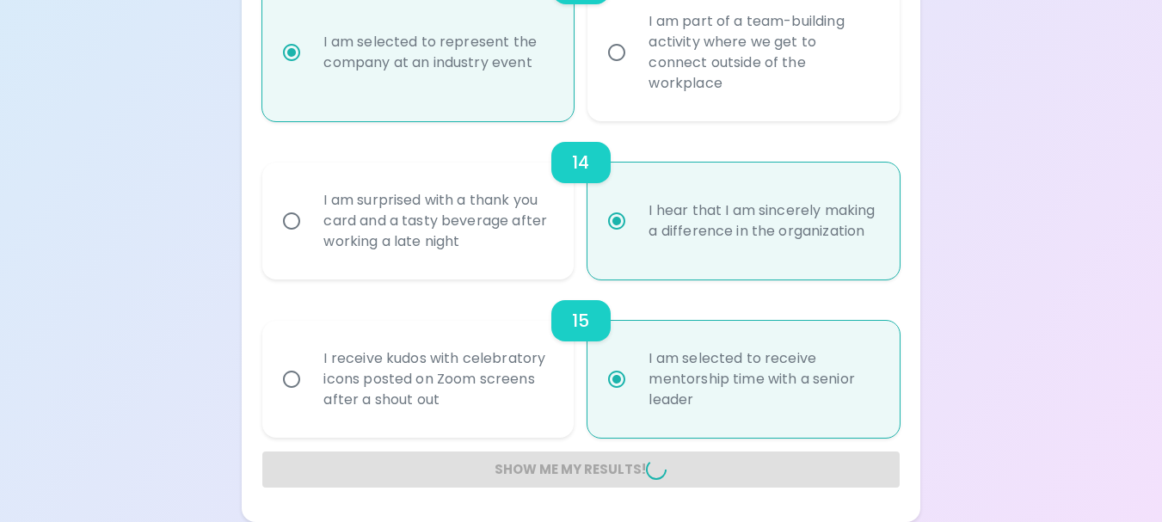
radio input "false"
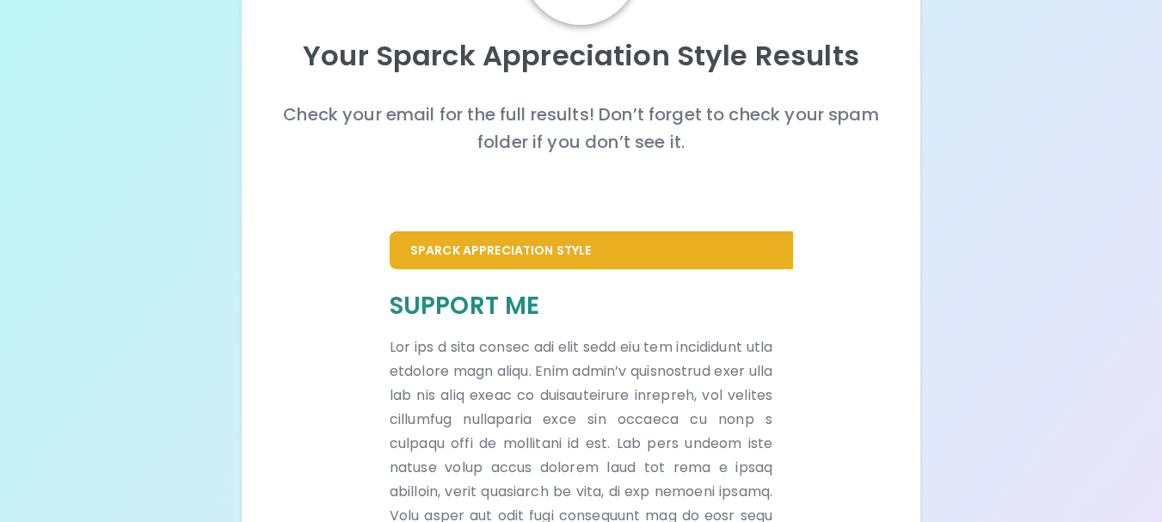
scroll to position [151, 0]
